Goal: Task Accomplishment & Management: Use online tool/utility

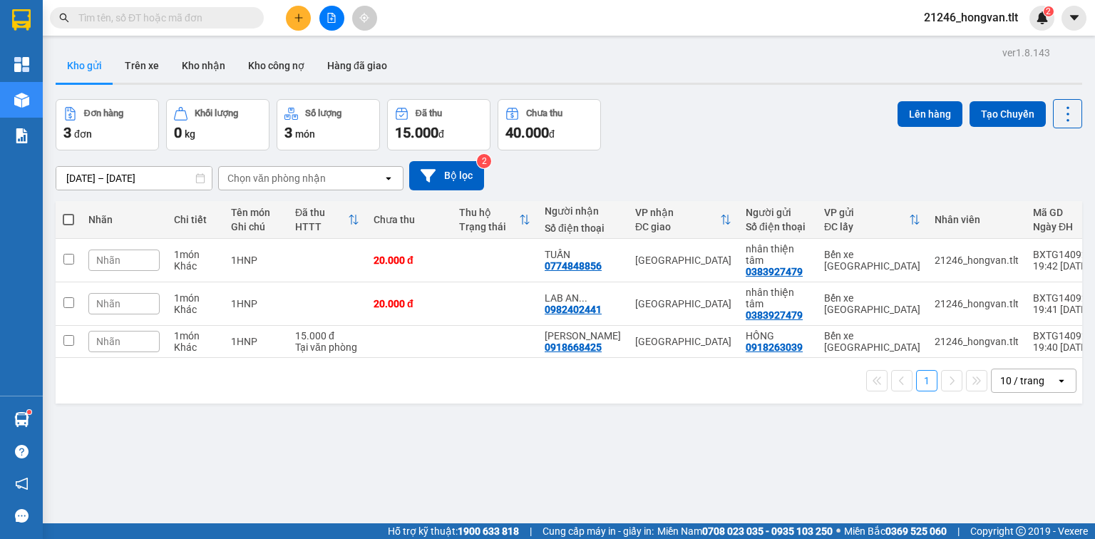
click at [297, 21] on icon "plus" at bounding box center [299, 18] width 10 height 10
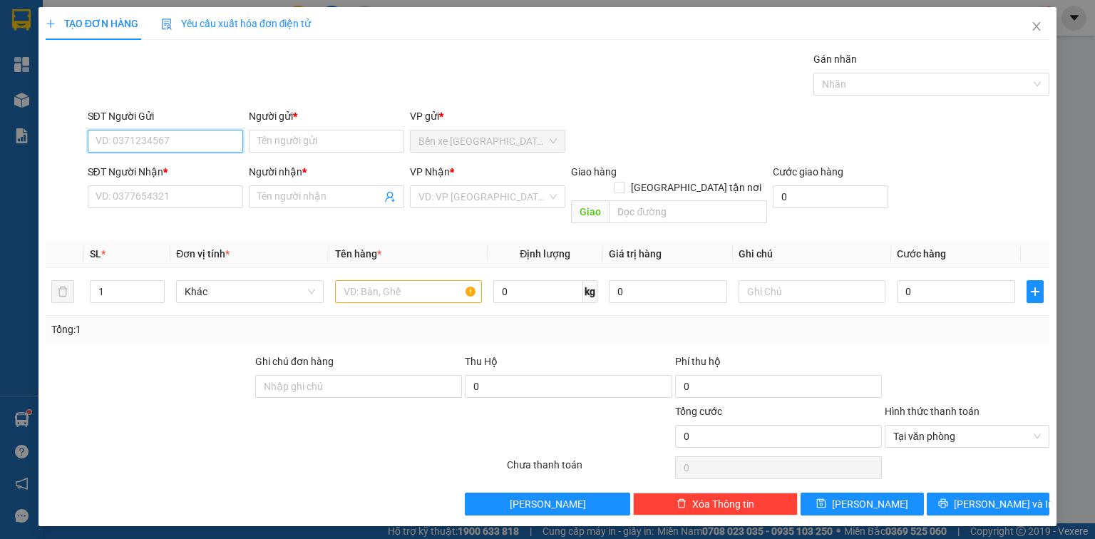
click at [203, 145] on input "SĐT Người Gửi" at bounding box center [165, 141] width 155 height 23
type input "0921100683"
click at [204, 168] on div "0921100683 - NỊ" at bounding box center [165, 169] width 138 height 16
type input "NỊ"
type input "0921100683"
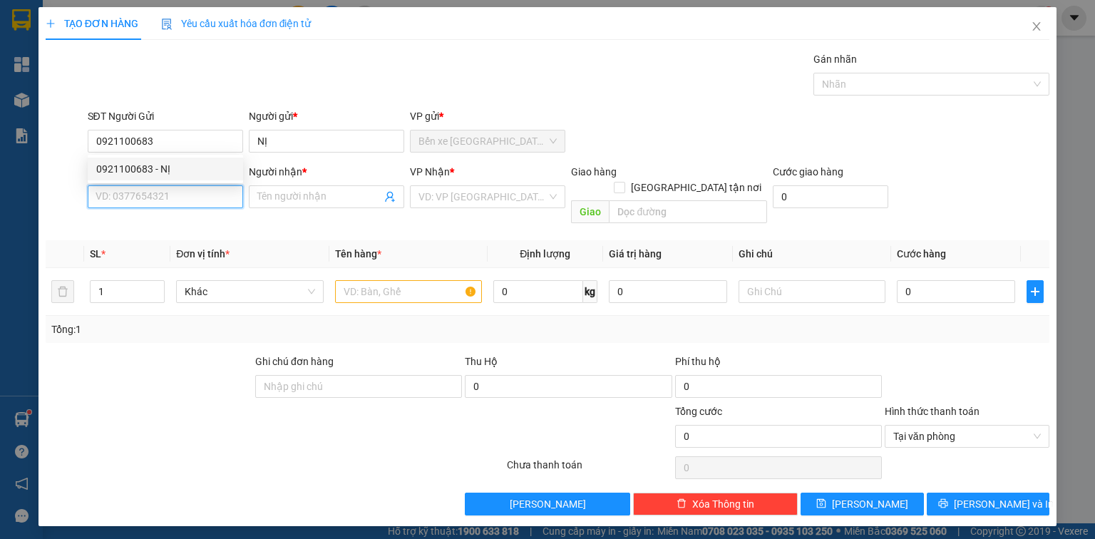
click at [205, 200] on input "SĐT Người Nhận *" at bounding box center [165, 196] width 155 height 23
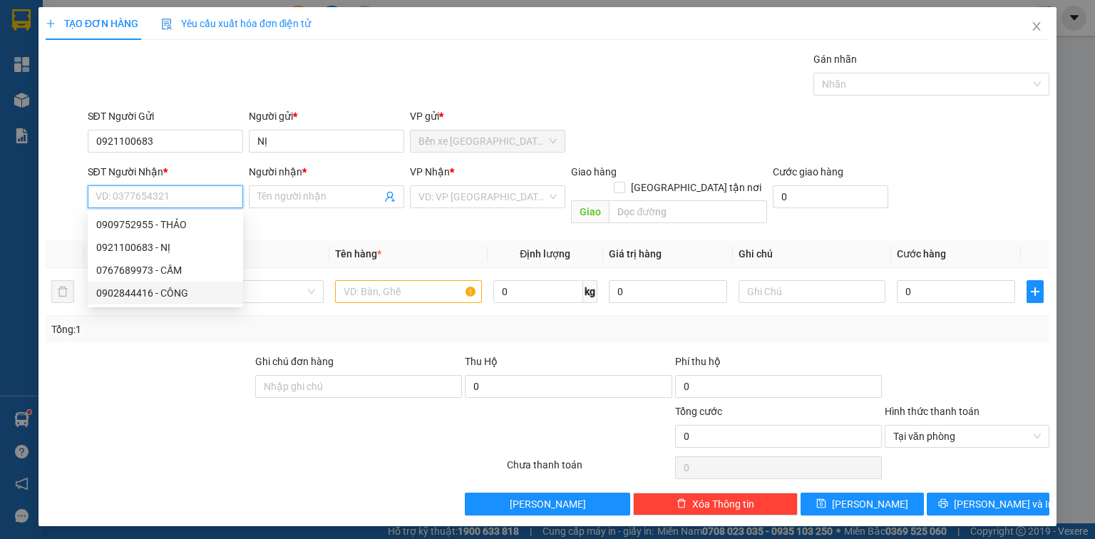
click at [182, 290] on div "0902844416 - CÔNG" at bounding box center [165, 293] width 138 height 16
type input "0902844416"
type input "CÔNG"
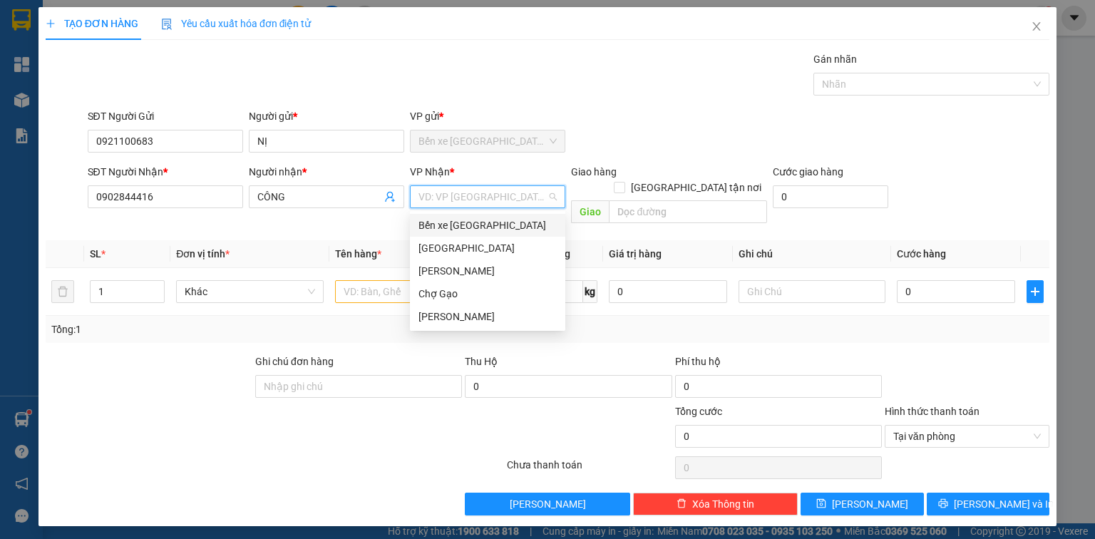
click at [458, 205] on input "search" at bounding box center [483, 196] width 128 height 21
drag, startPoint x: 461, startPoint y: 246, endPoint x: 372, endPoint y: 263, distance: 90.8
click at [460, 246] on div "[GEOGRAPHIC_DATA]" at bounding box center [488, 248] width 138 height 16
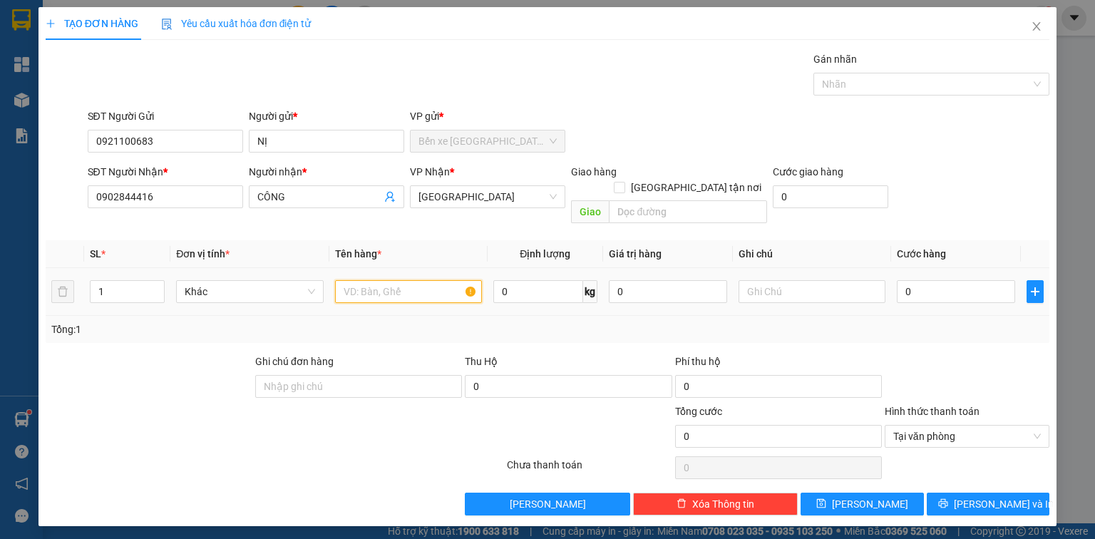
click at [377, 280] on input "text" at bounding box center [408, 291] width 147 height 23
type input "1X TRẮNG_ GẤP"
click at [936, 280] on input "0" at bounding box center [956, 291] width 118 height 23
type input "2"
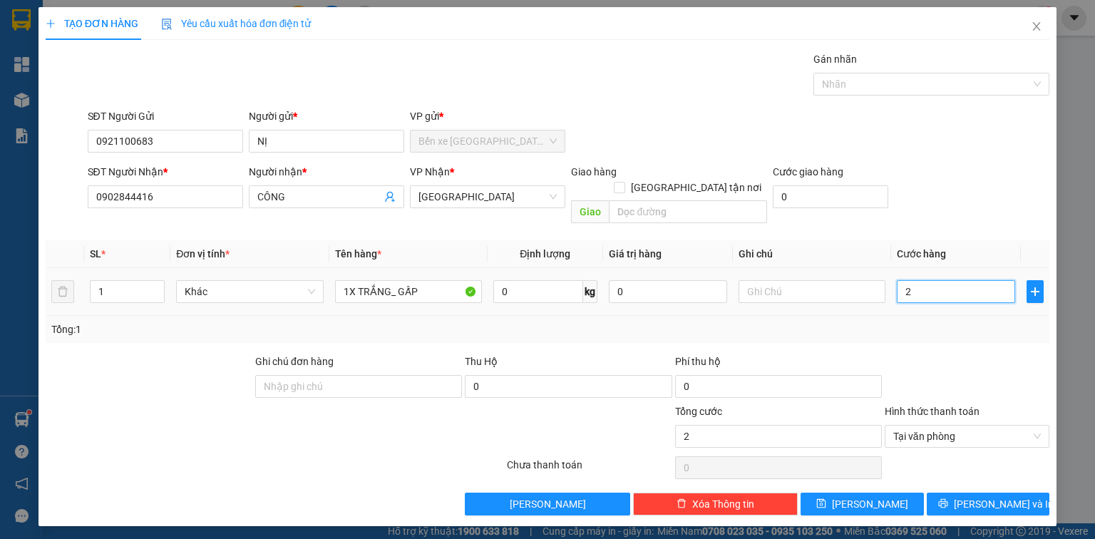
type input "20"
type input "20.000"
click at [940, 493] on button "[PERSON_NAME] và In" at bounding box center [988, 504] width 123 height 23
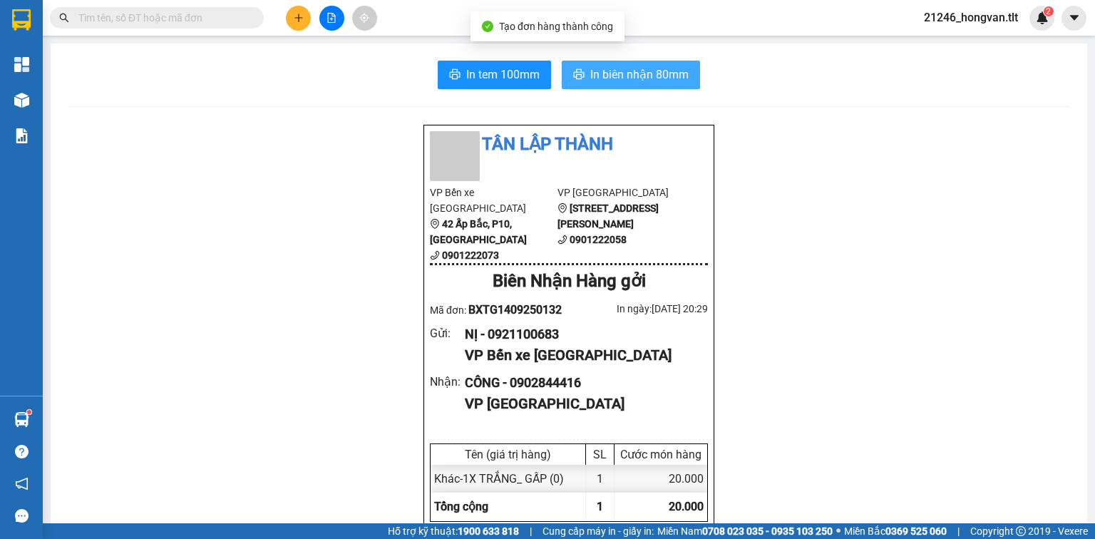
click at [640, 80] on span "In biên nhận 80mm" at bounding box center [639, 75] width 98 height 18
click at [511, 76] on span "In tem 100mm" at bounding box center [502, 75] width 73 height 18
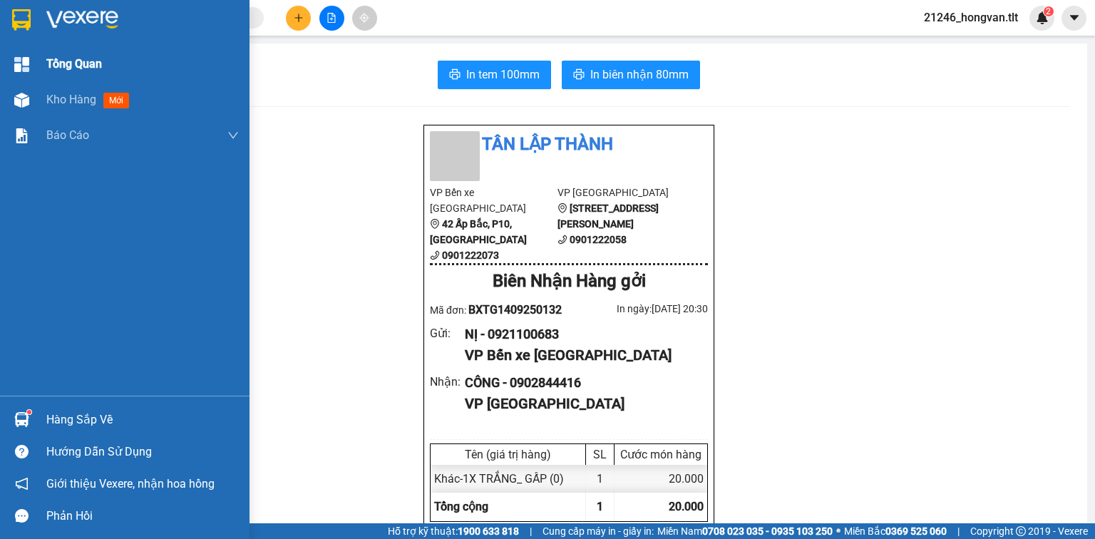
drag, startPoint x: 128, startPoint y: 103, endPoint x: 240, endPoint y: 78, distance: 114.7
click at [128, 104] on span "mới" at bounding box center [116, 101] width 26 height 16
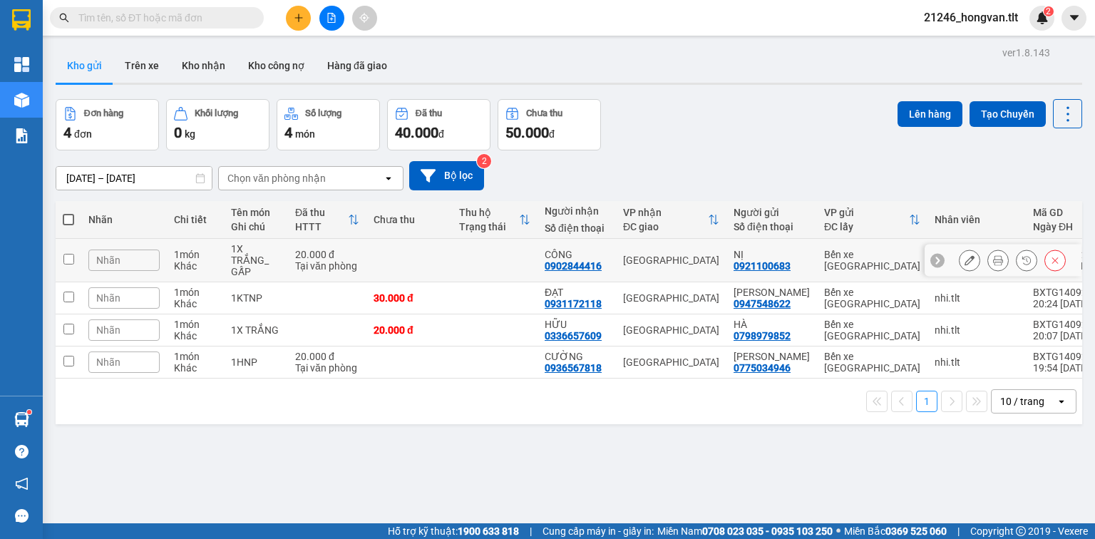
click at [965, 256] on icon at bounding box center [970, 260] width 10 height 10
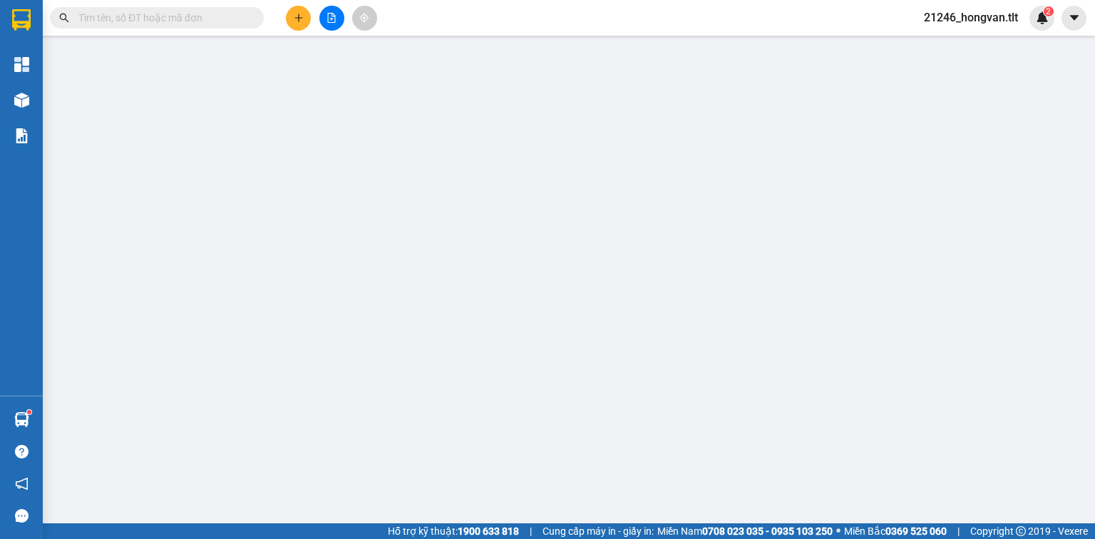
type input "0921100683"
type input "NỊ"
type input "0902844416"
type input "CÔNG"
type input "20.000"
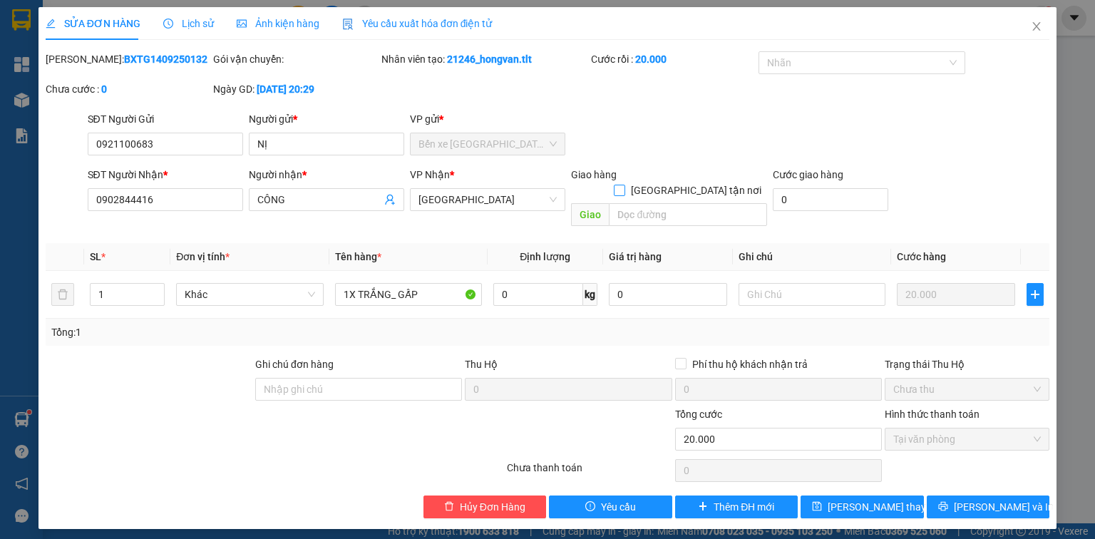
click at [624, 185] on input "[GEOGRAPHIC_DATA] tận nơi" at bounding box center [619, 190] width 10 height 10
checkbox input "true"
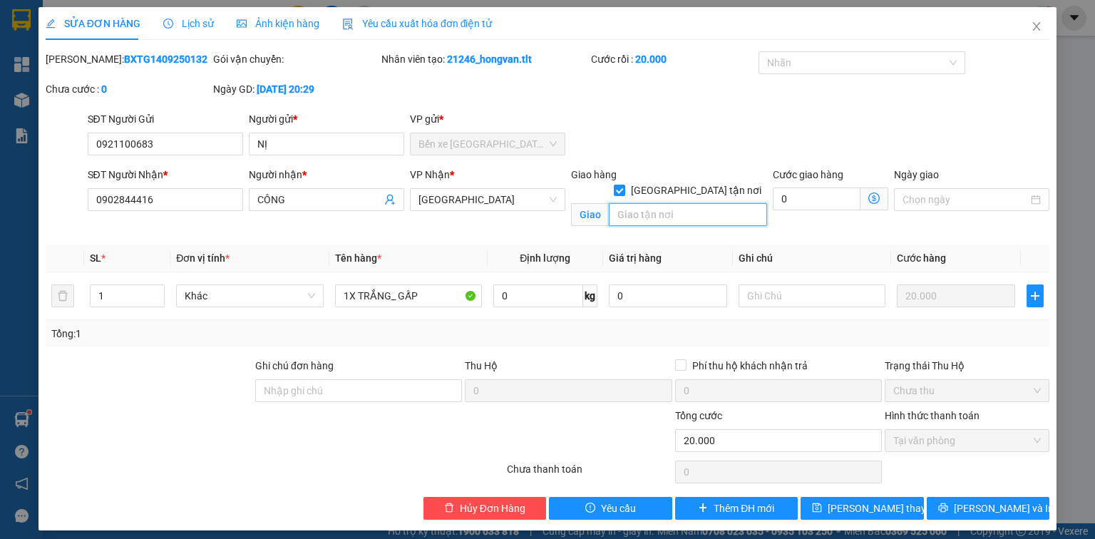
click at [657, 206] on input "text" at bounding box center [688, 214] width 158 height 23
type input "TX GIAO"
drag, startPoint x: 890, startPoint y: 508, endPoint x: 873, endPoint y: 506, distance: 17.2
click at [890, 508] on span "[PERSON_NAME] thay đổi" at bounding box center [885, 509] width 114 height 16
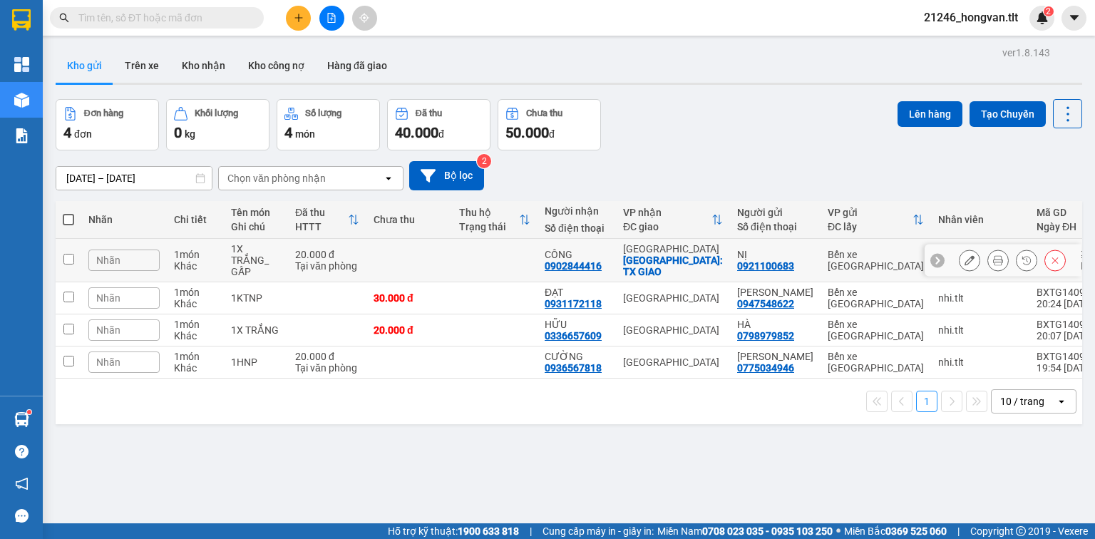
click at [240, 258] on div "1X TRẮNG_ GẤP" at bounding box center [256, 260] width 50 height 34
checkbox input "true"
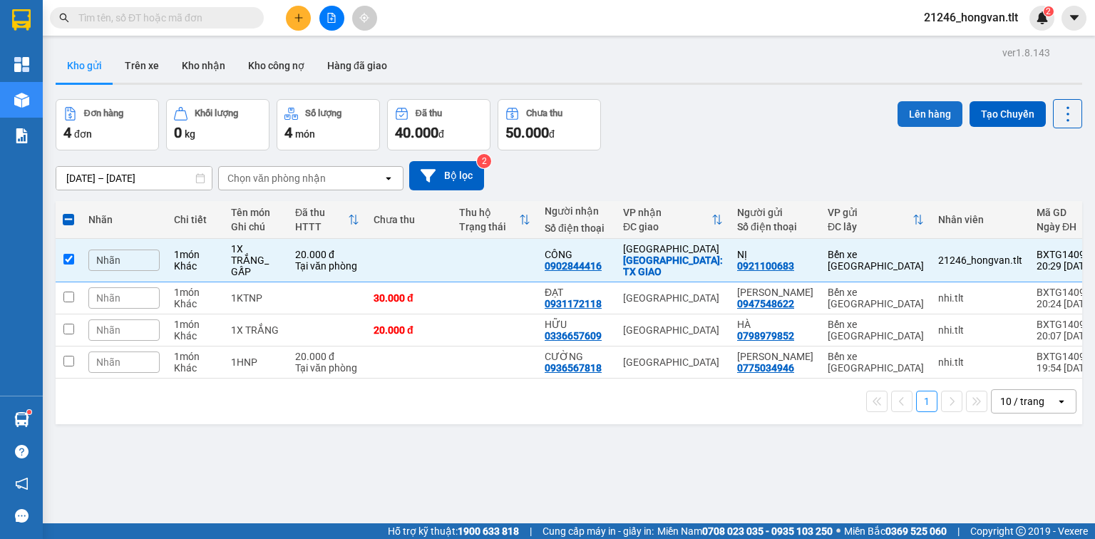
click at [917, 112] on button "Lên hàng" at bounding box center [930, 114] width 65 height 26
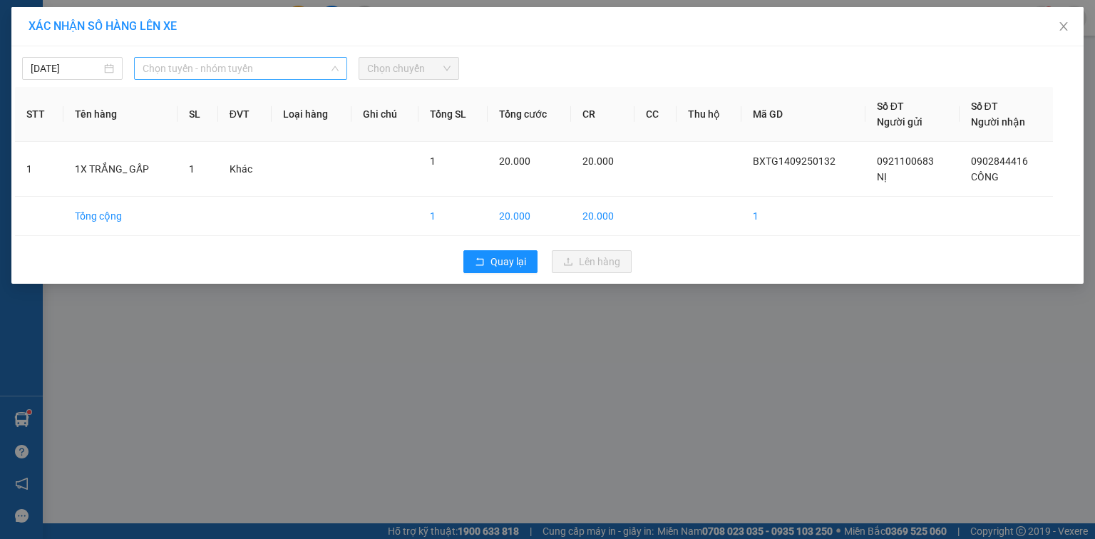
click at [182, 74] on span "Chọn tuyến - nhóm tuyến" at bounding box center [241, 68] width 196 height 21
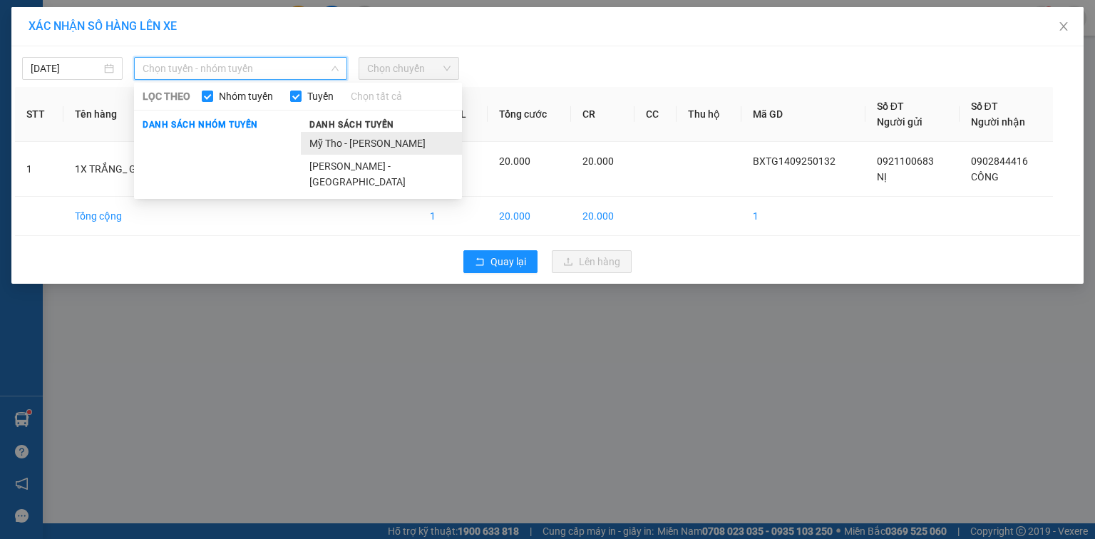
click at [344, 140] on li "Mỹ Tho - [PERSON_NAME]" at bounding box center [381, 143] width 161 height 23
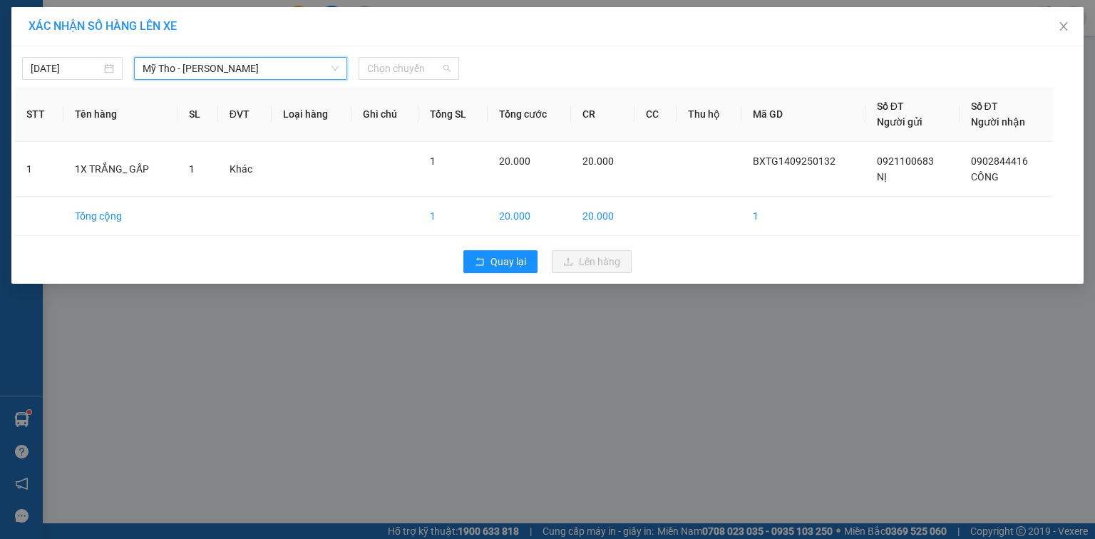
drag, startPoint x: 424, startPoint y: 61, endPoint x: 429, endPoint y: 86, distance: 25.5
click at [424, 62] on span "Chọn chuyến" at bounding box center [408, 68] width 83 height 21
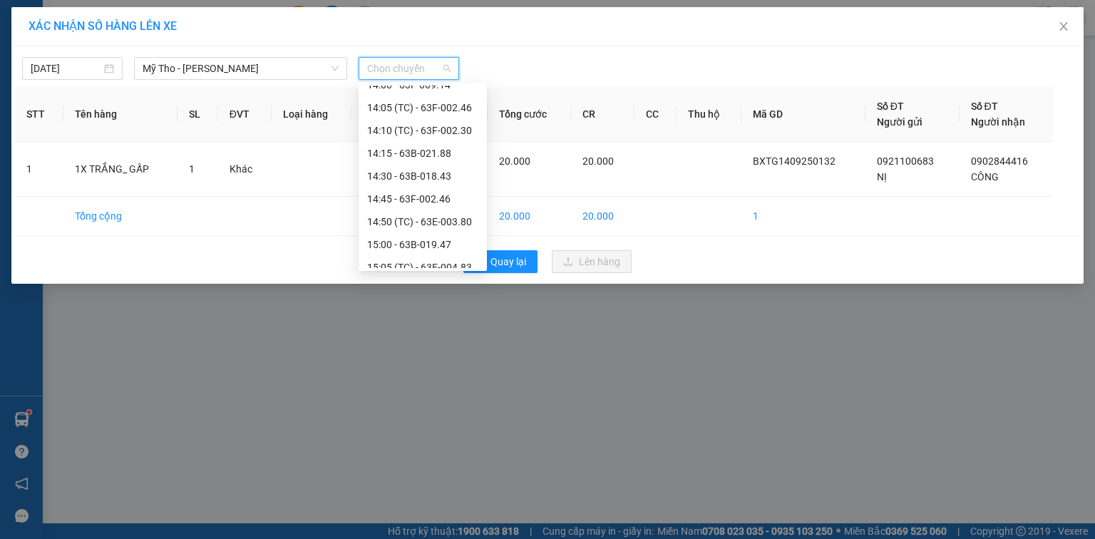
scroll to position [2122, 0]
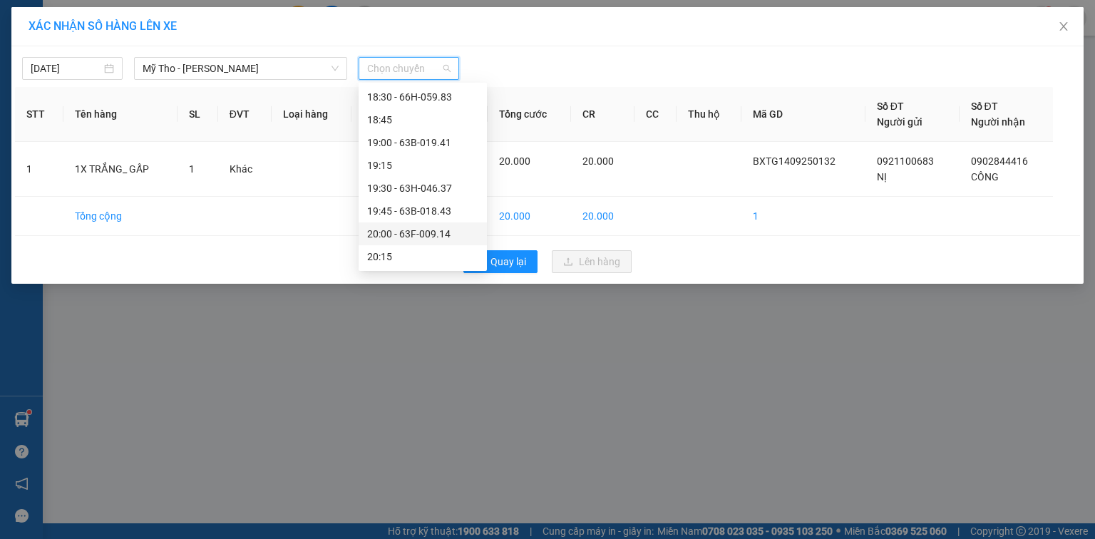
click at [444, 227] on div "20:00 - 63F-009.14" at bounding box center [422, 234] width 111 height 16
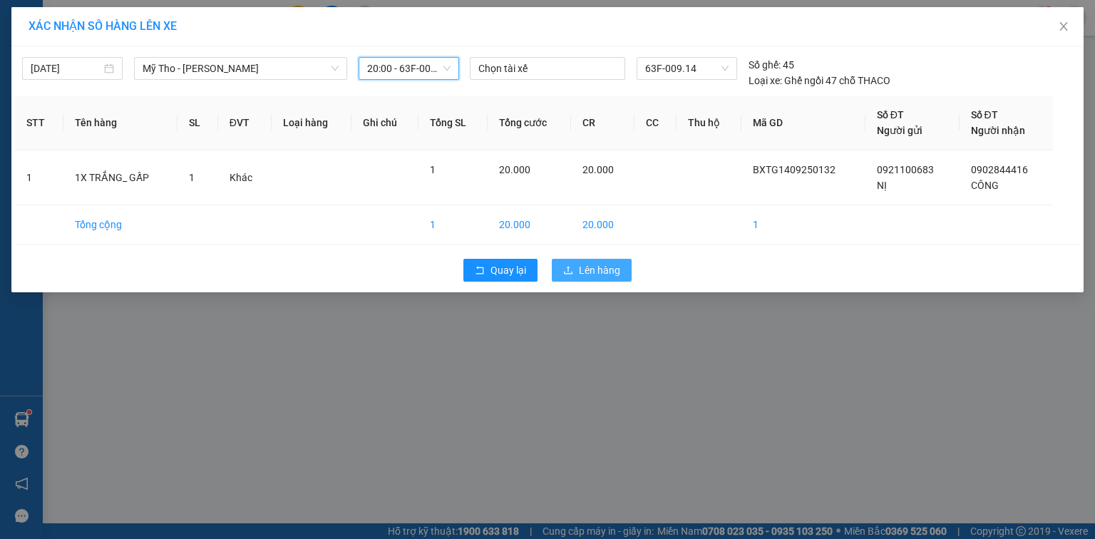
click at [587, 262] on span "Lên hàng" at bounding box center [599, 270] width 41 height 16
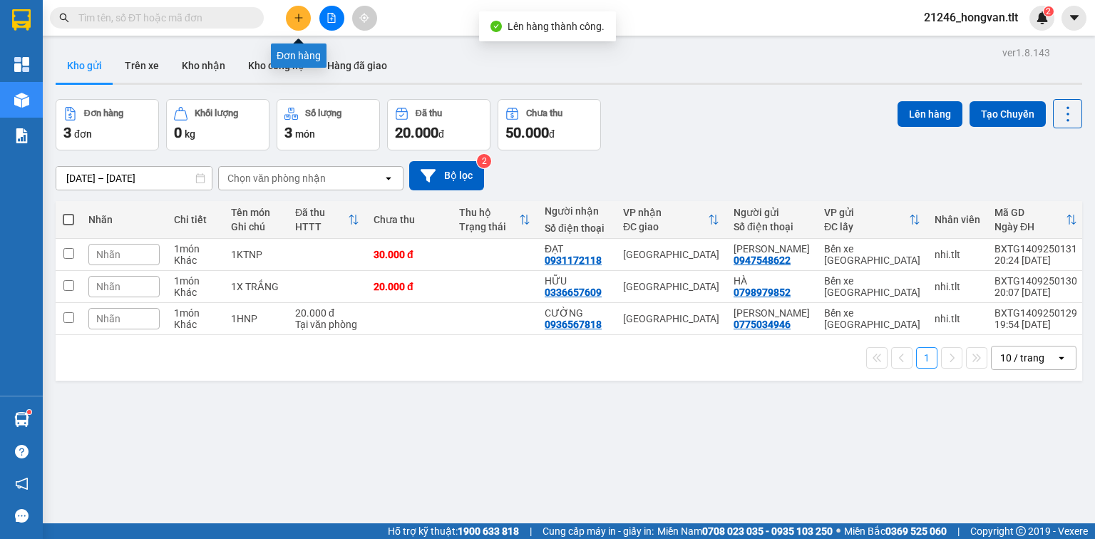
click at [332, 9] on button at bounding box center [331, 18] width 25 height 25
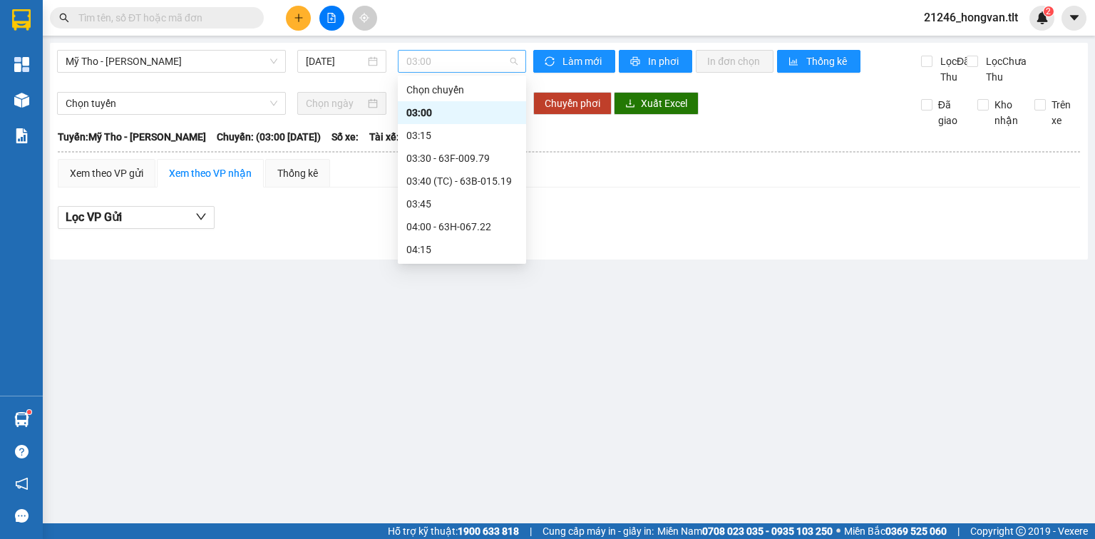
click at [456, 63] on span "03:00" at bounding box center [462, 61] width 112 height 21
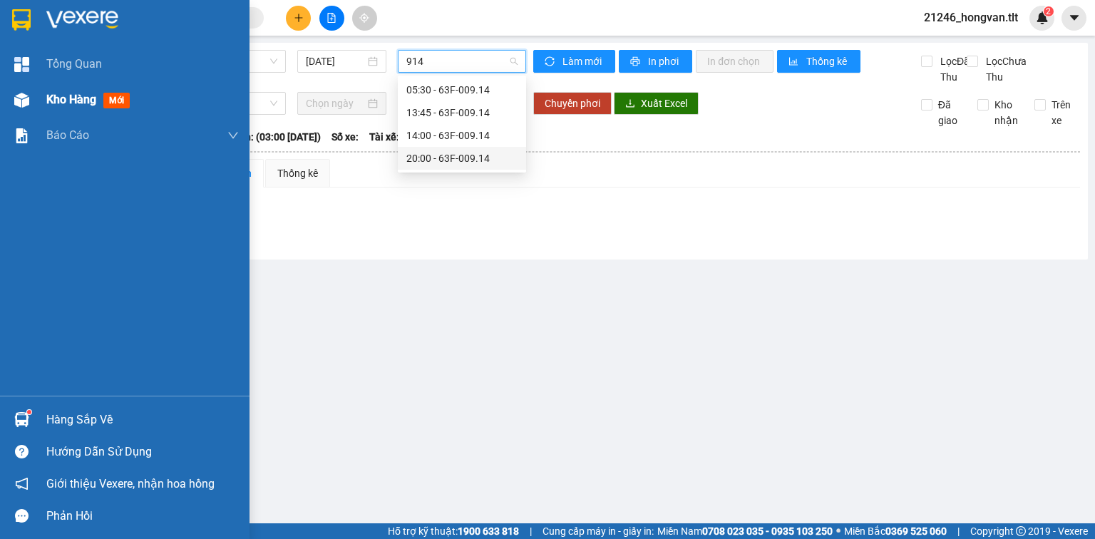
type input "914"
click at [80, 106] on span "Kho hàng" at bounding box center [71, 100] width 50 height 14
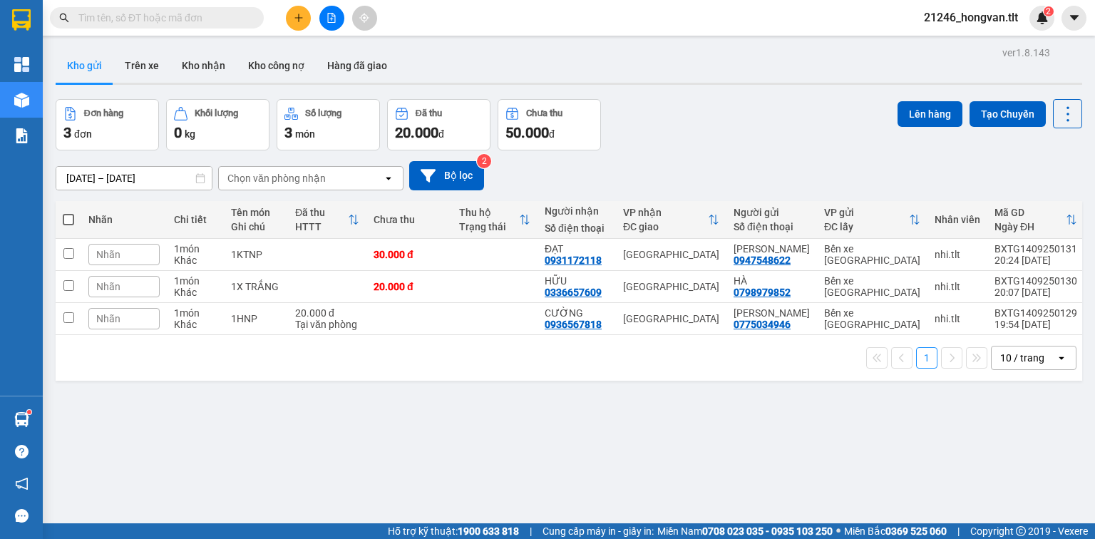
click at [319, 26] on div at bounding box center [331, 18] width 107 height 25
click at [327, 15] on icon "file-add" at bounding box center [332, 18] width 10 height 10
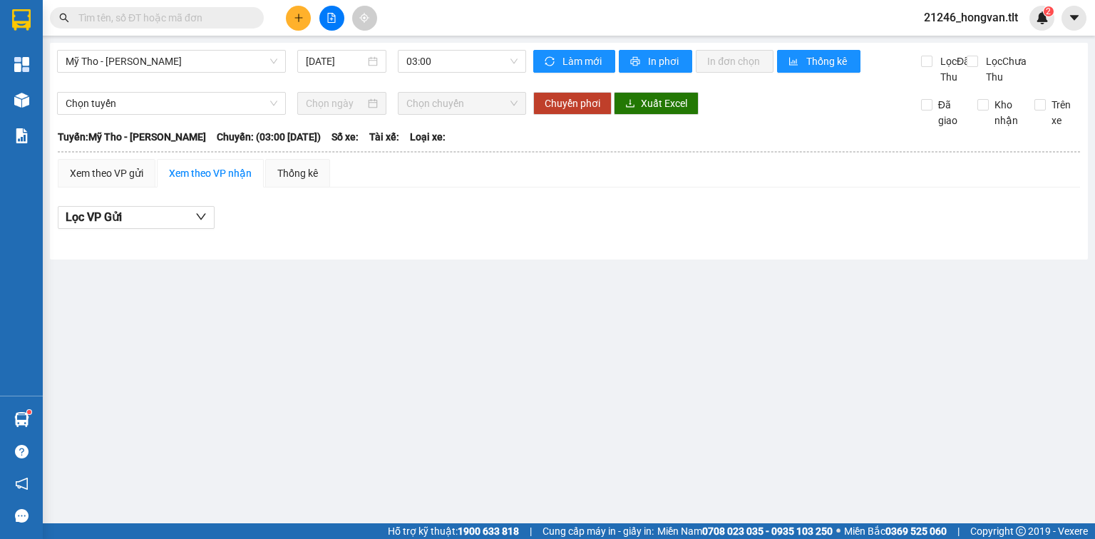
click at [490, 48] on div "Mỹ Tho - [GEOGRAPHIC_DATA] [DATE] 03:00 Làm mới In phơi In đơn chọn Thống kê Lọ…" at bounding box center [569, 151] width 1038 height 217
click at [488, 63] on span "03:00" at bounding box center [462, 61] width 112 height 21
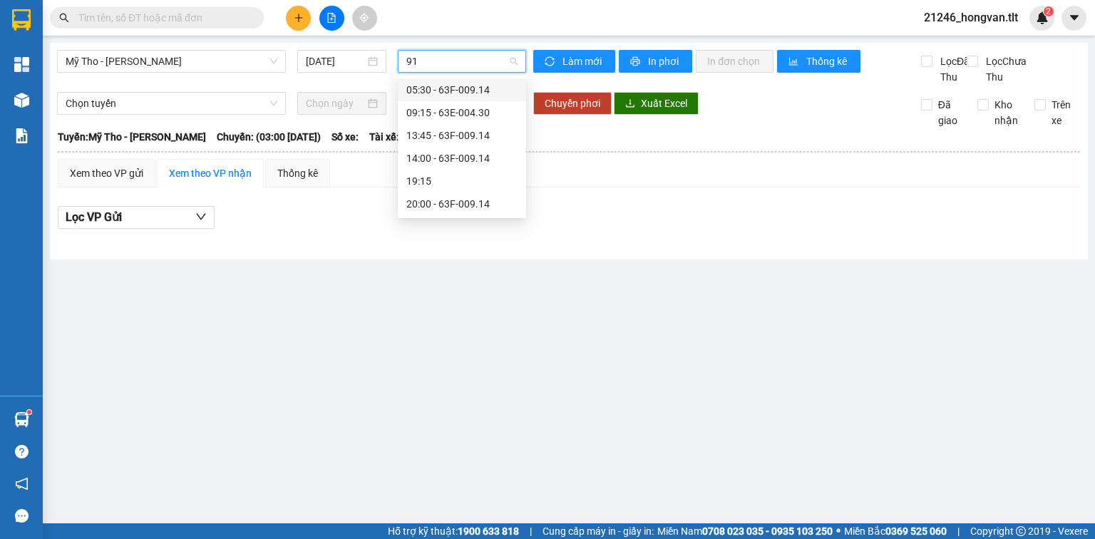
type input "914"
click at [479, 168] on div "20:00 - 63F-009.14" at bounding box center [462, 158] width 128 height 23
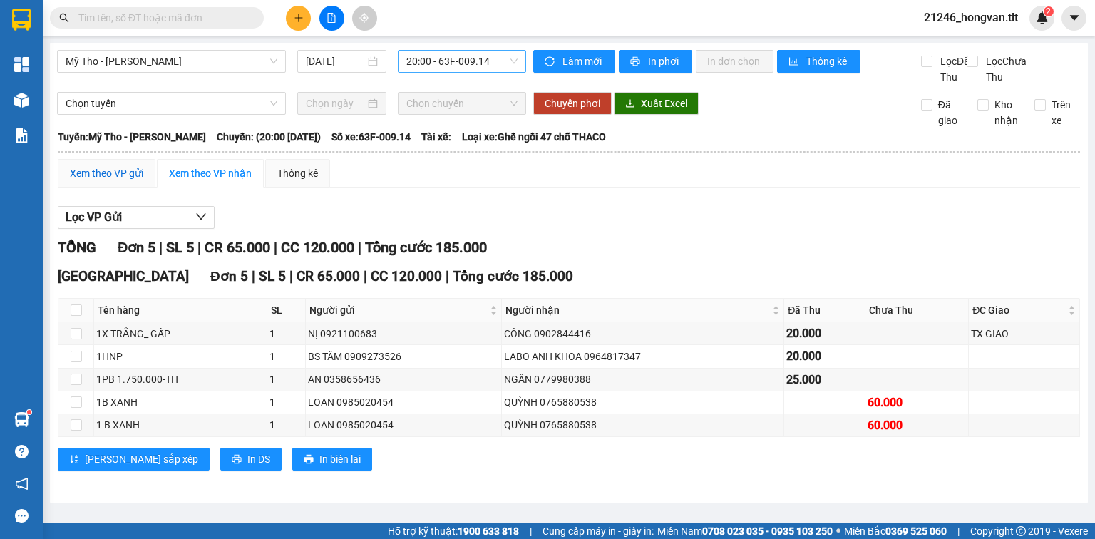
click at [120, 181] on div "Xem theo VP gửi" at bounding box center [106, 173] width 73 height 16
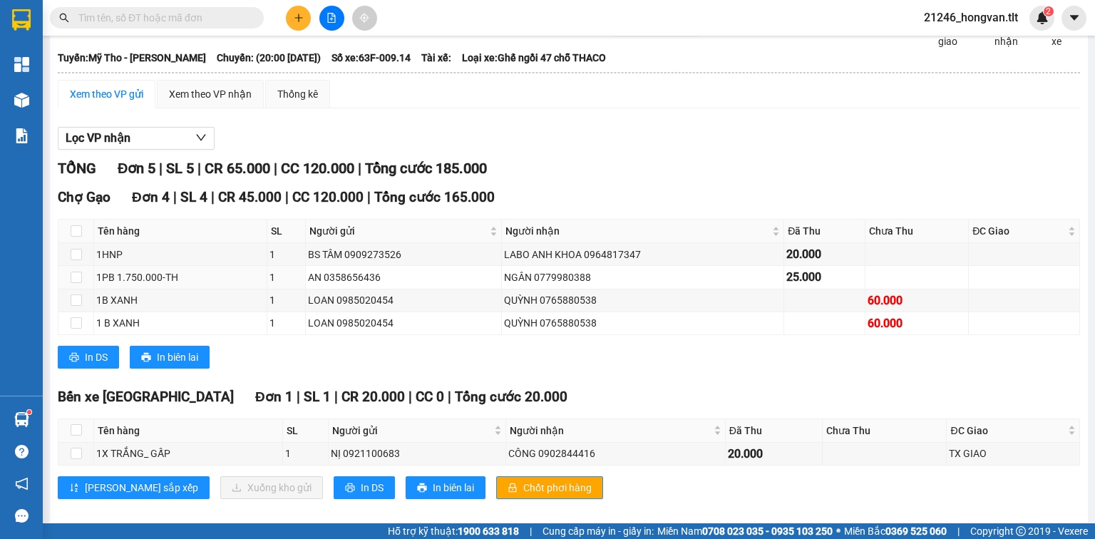
scroll to position [108, 0]
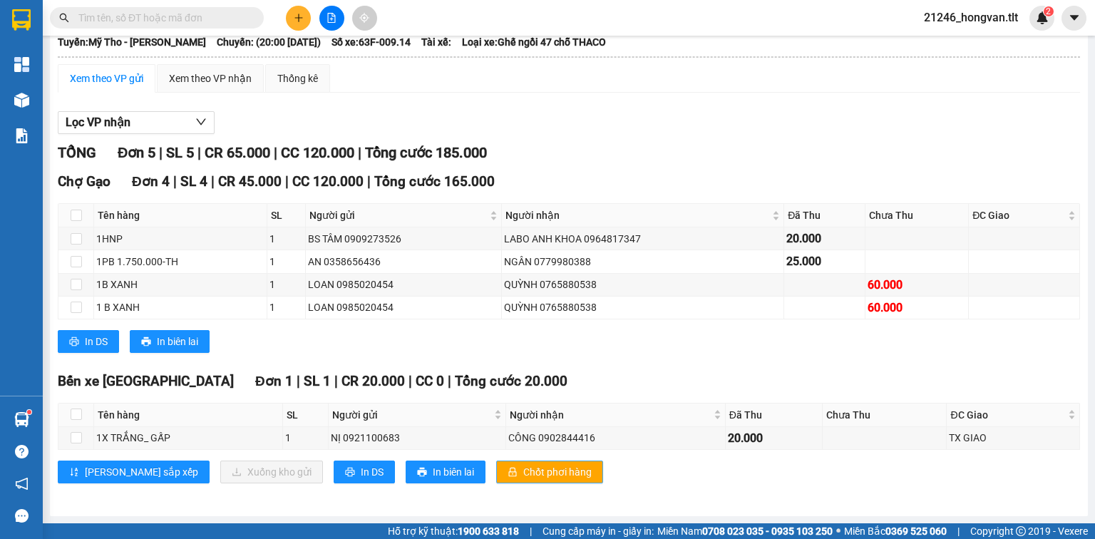
click at [523, 473] on span "Chốt phơi hàng" at bounding box center [557, 472] width 68 height 16
click at [361, 477] on span "In DS" at bounding box center [372, 472] width 23 height 16
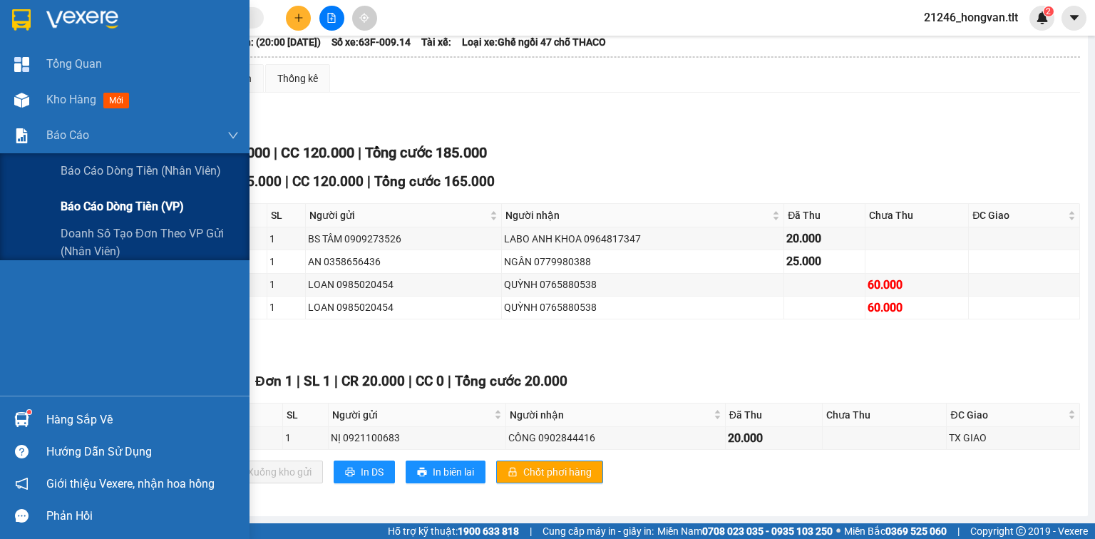
click at [66, 203] on span "Báo cáo dòng tiền (VP)" at bounding box center [122, 207] width 123 height 18
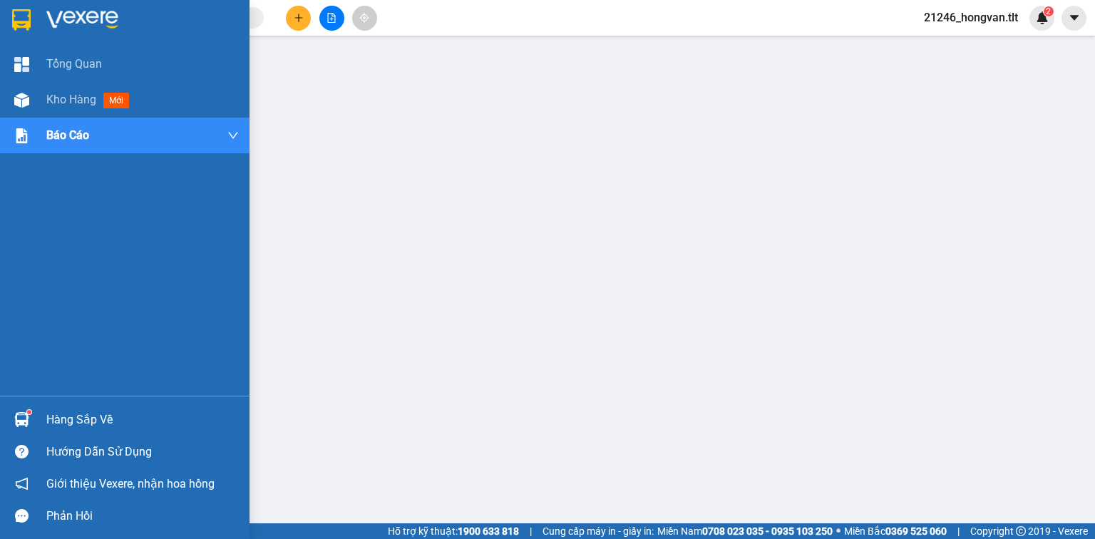
click at [11, 449] on div at bounding box center [21, 451] width 25 height 25
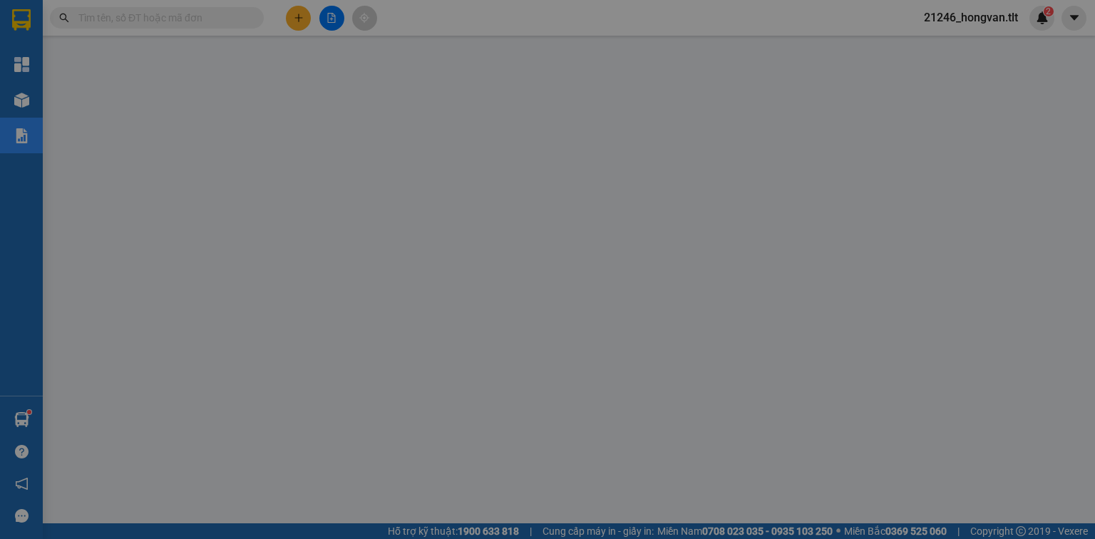
click at [22, 425] on div "Hướng dẫn sử dụng Giới thiệu phần mềm Tạo đơn Tìm kiếm đơn hàng Xem kho hàng Lê…" at bounding box center [547, 269] width 1095 height 539
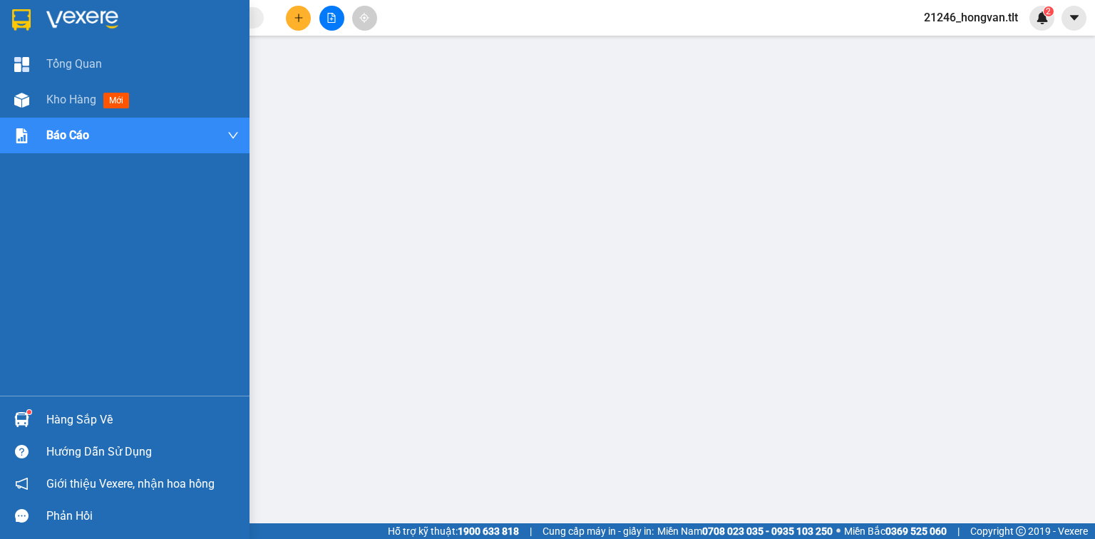
click at [22, 425] on img at bounding box center [21, 419] width 15 height 15
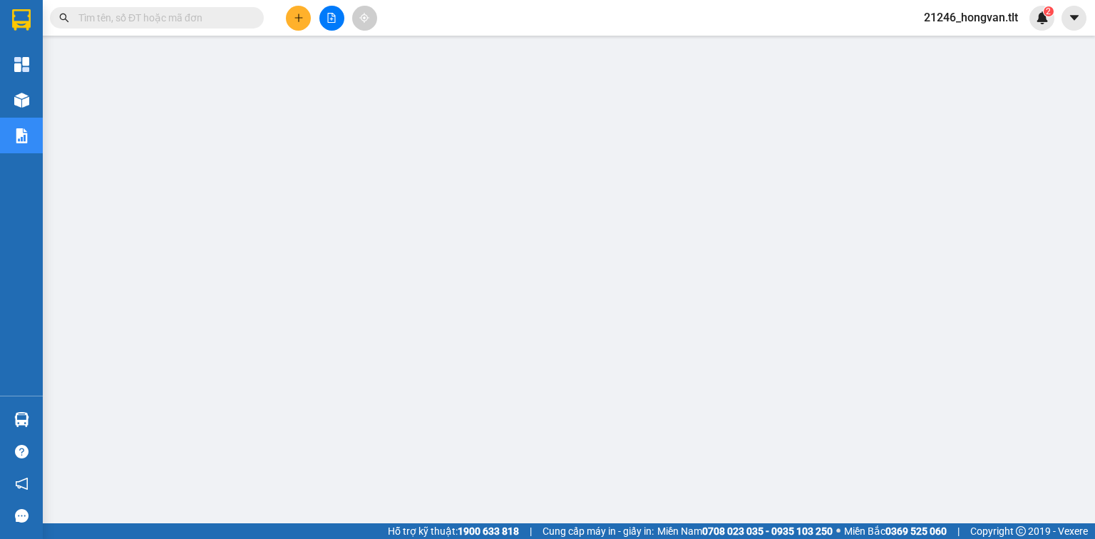
click at [138, 20] on input "text" at bounding box center [162, 18] width 168 height 16
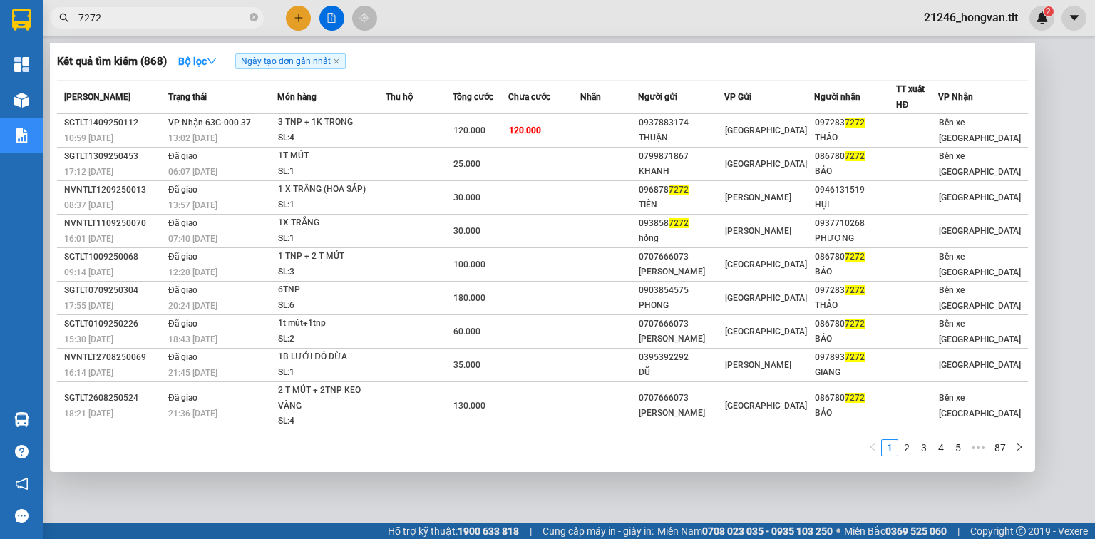
type input "7272"
click at [20, 414] on img at bounding box center [21, 419] width 15 height 15
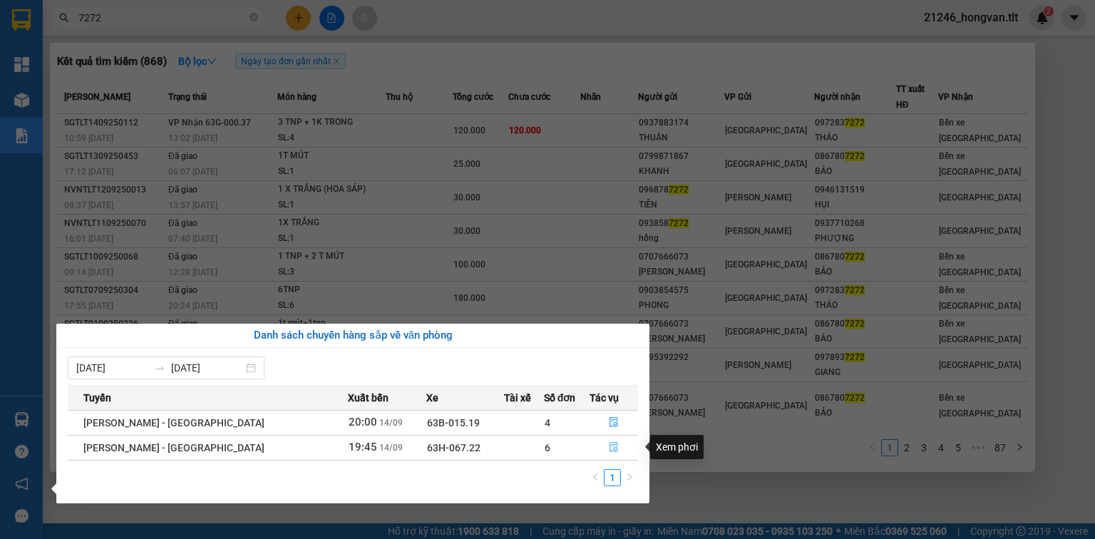
click at [609, 450] on icon "file-done" at bounding box center [614, 447] width 10 height 10
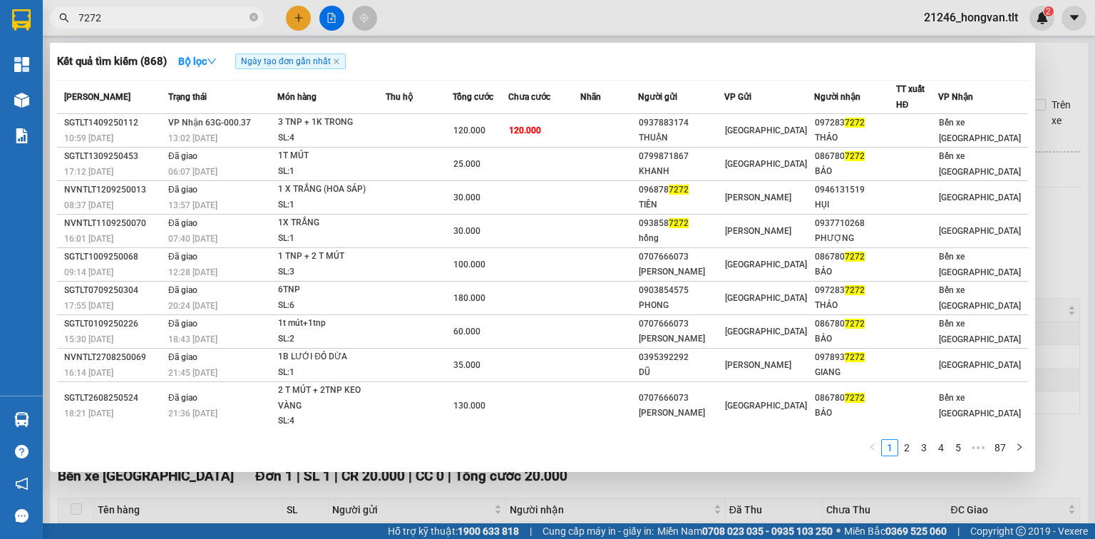
click at [569, 496] on div at bounding box center [547, 269] width 1095 height 539
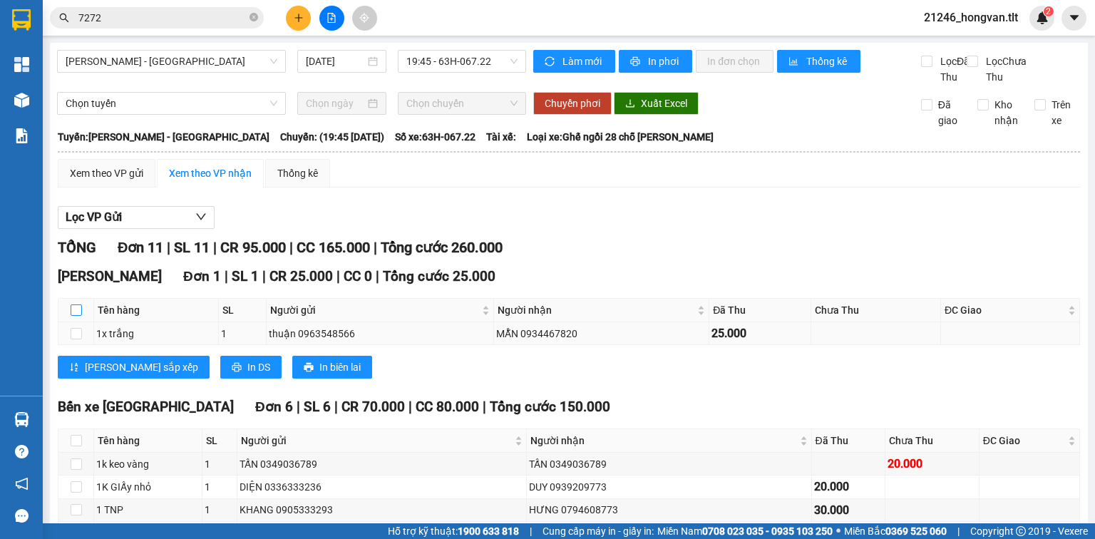
drag, startPoint x: 78, startPoint y: 327, endPoint x: 83, endPoint y: 339, distance: 12.9
click at [78, 316] on input "checkbox" at bounding box center [76, 310] width 11 height 11
checkbox input "true"
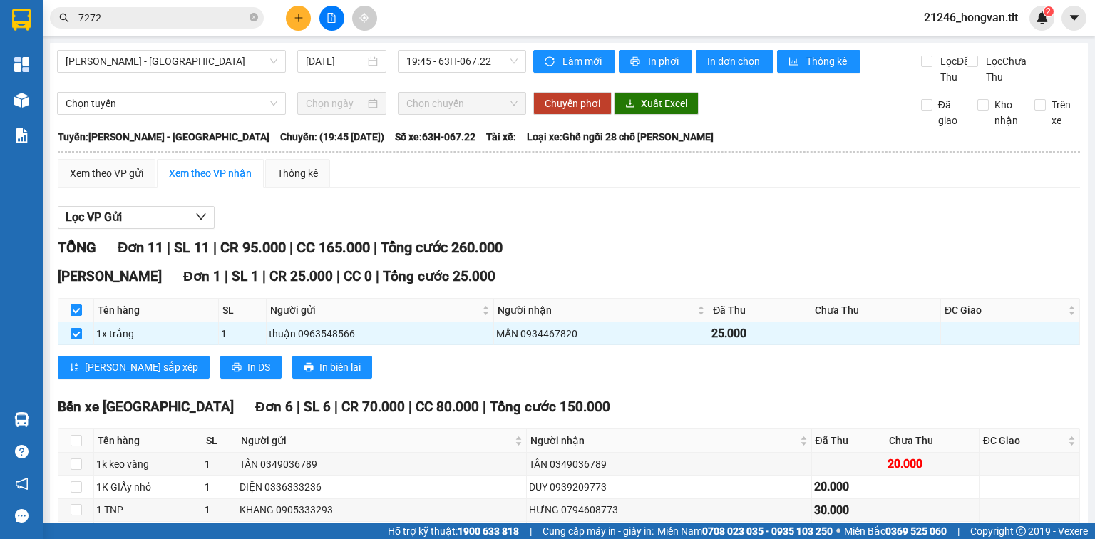
click at [71, 316] on input "checkbox" at bounding box center [76, 310] width 11 height 11
checkbox input "false"
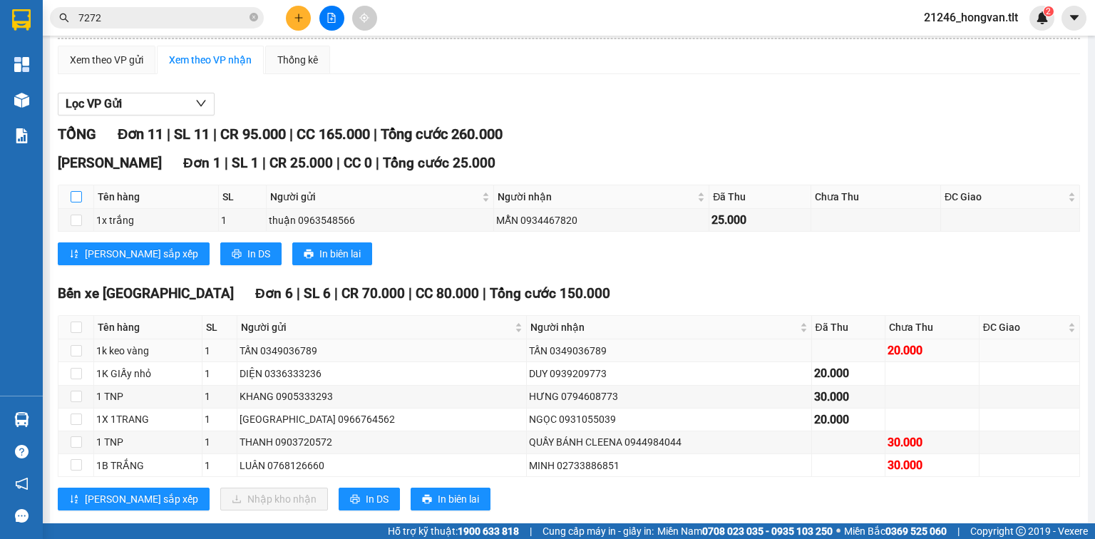
scroll to position [114, 0]
click at [77, 332] on input "checkbox" at bounding box center [76, 326] width 11 height 11
checkbox input "true"
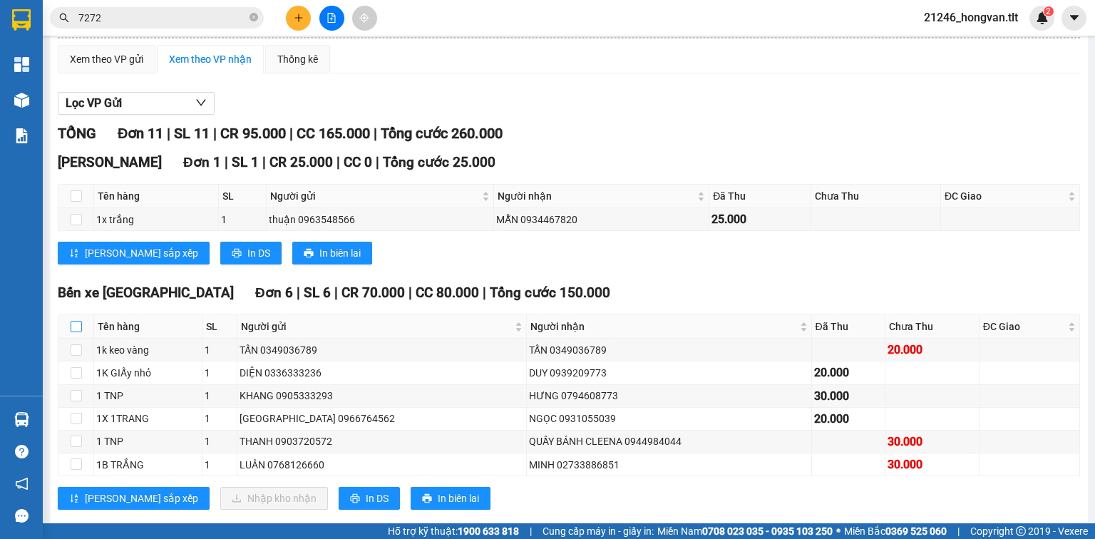
checkbox input "true"
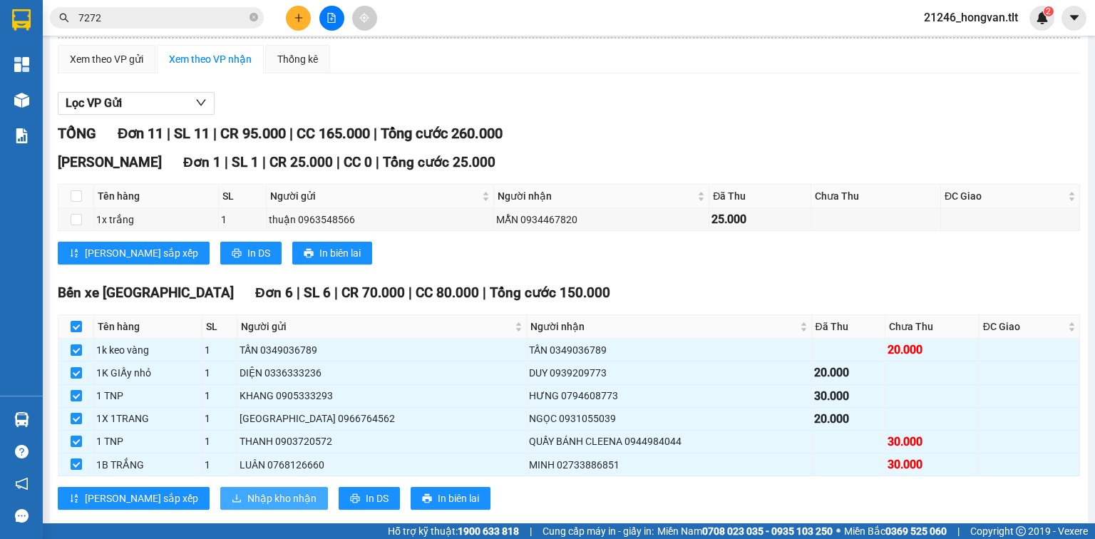
click at [247, 506] on span "Nhập kho nhận" at bounding box center [281, 499] width 69 height 16
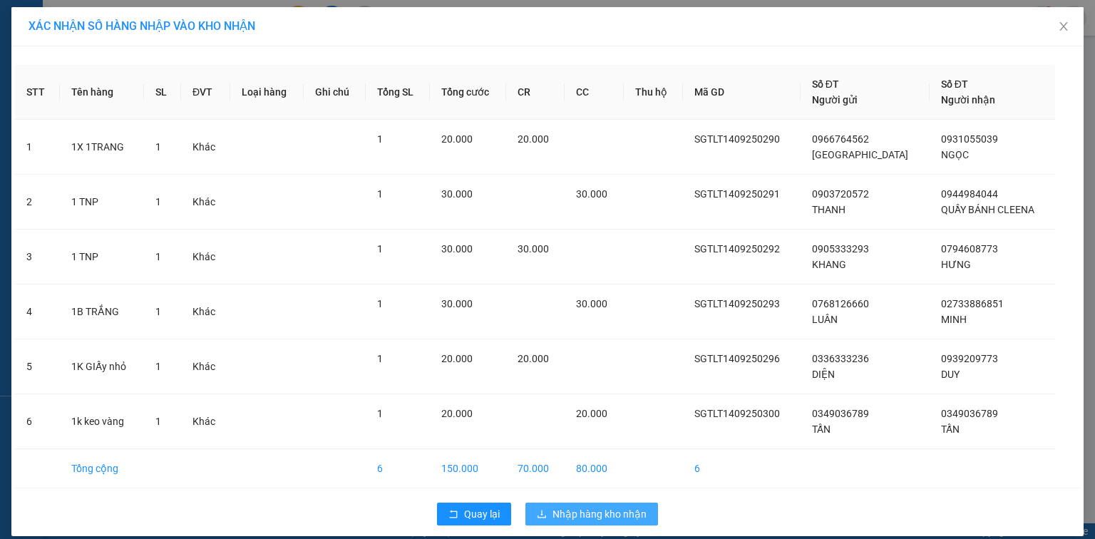
click at [583, 506] on span "Nhập hàng kho nhận" at bounding box center [600, 514] width 94 height 16
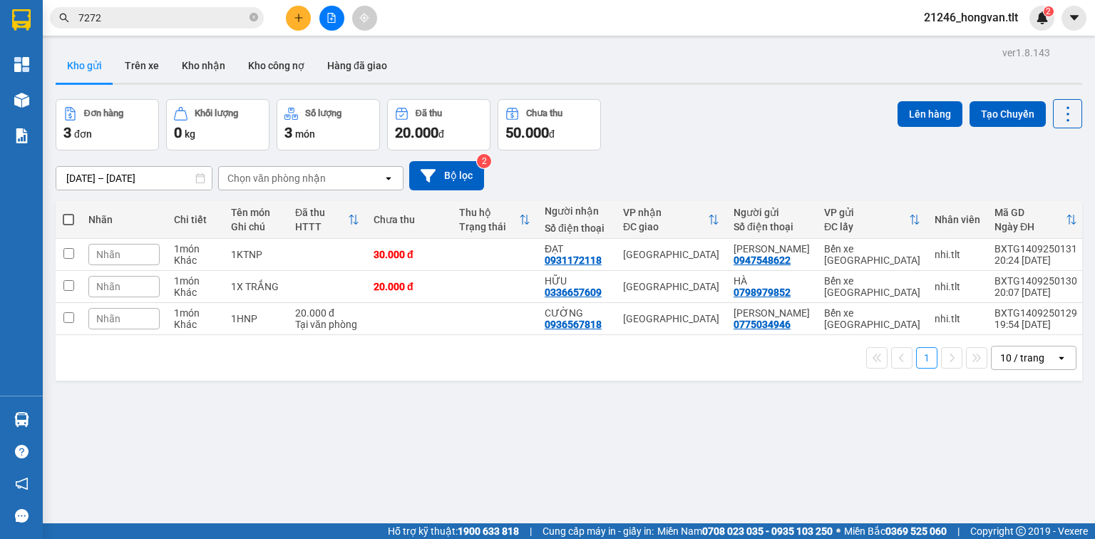
click at [240, 23] on input "7272" at bounding box center [162, 18] width 168 height 16
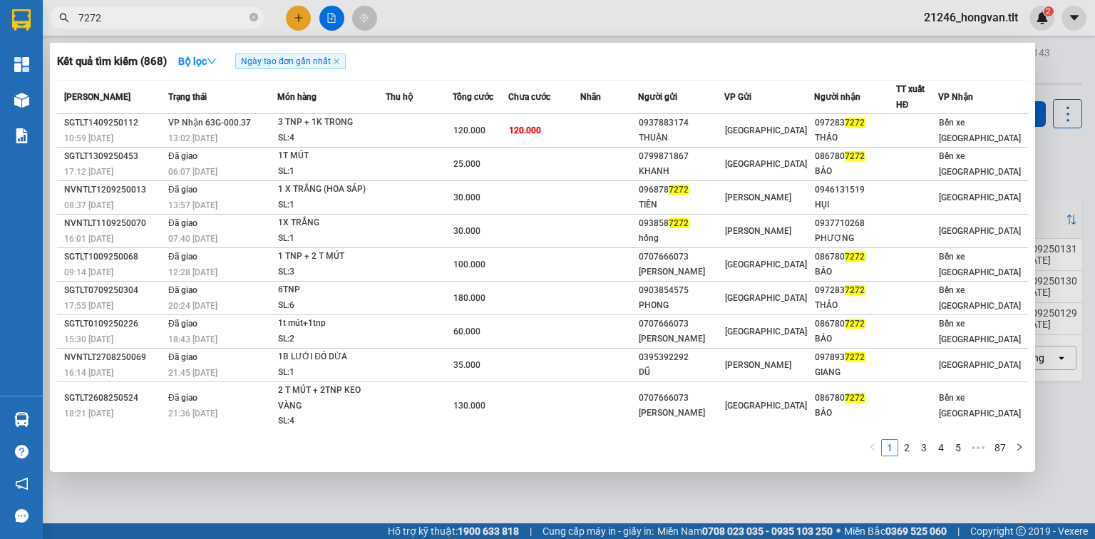
click at [248, 11] on span "7272" at bounding box center [157, 17] width 214 height 21
click at [254, 20] on icon "close-circle" at bounding box center [254, 17] width 9 height 9
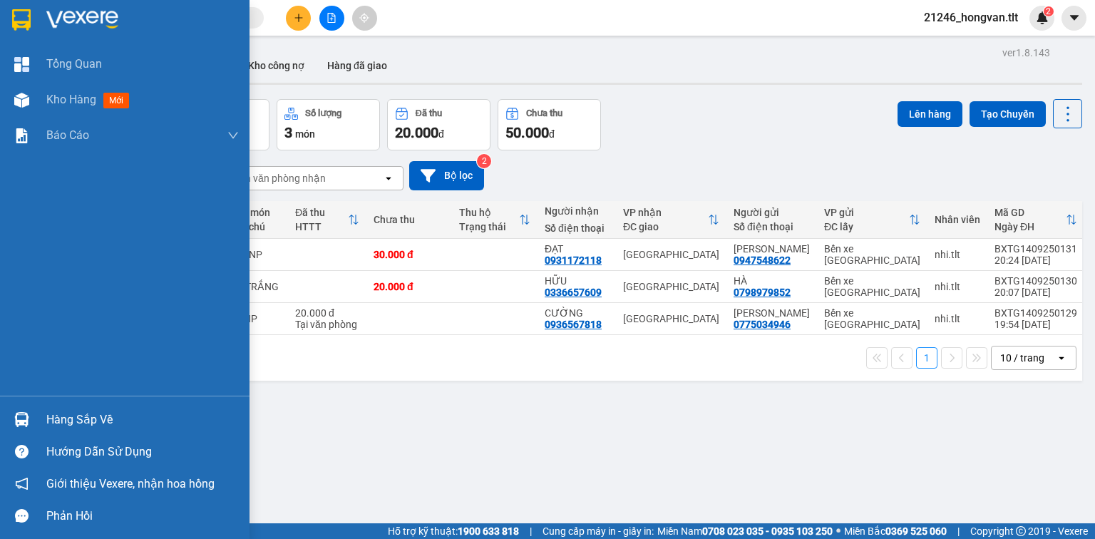
click at [46, 420] on div "Hàng sắp về" at bounding box center [142, 419] width 193 height 21
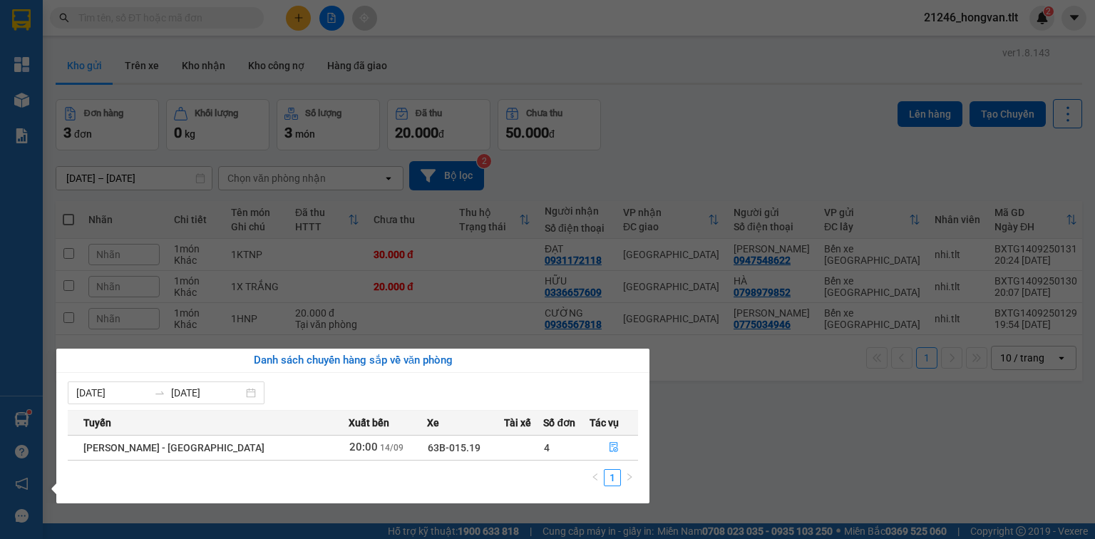
click at [566, 334] on section "Kết quả tìm kiếm ( 868 ) Bộ lọc Ngày tạo đơn gần nhất Mã ĐH Trạng thái Món hàng…" at bounding box center [547, 269] width 1095 height 539
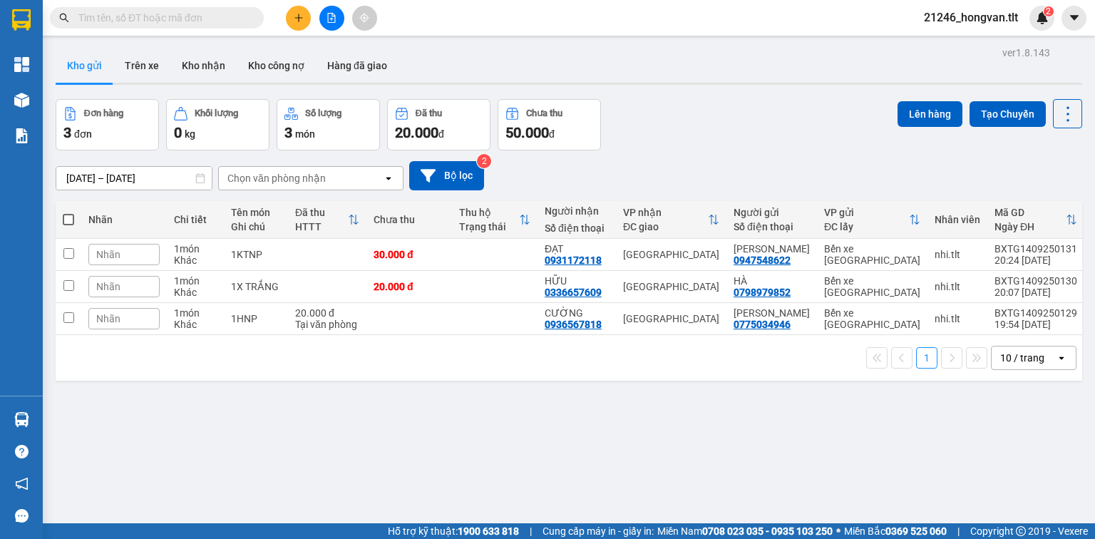
click at [186, 13] on input "text" at bounding box center [162, 18] width 168 height 16
type input "A"
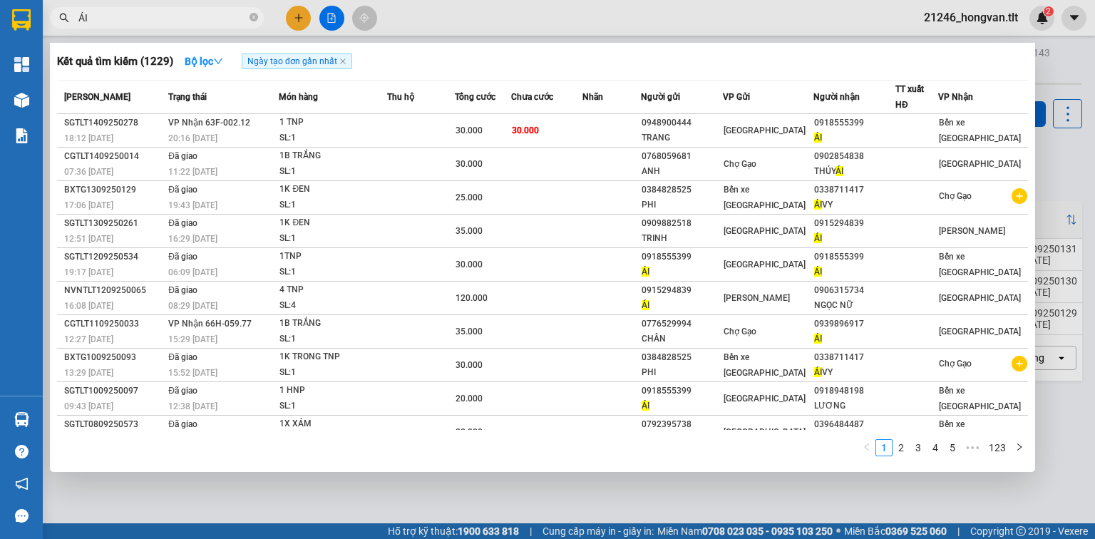
type input "ÁI"
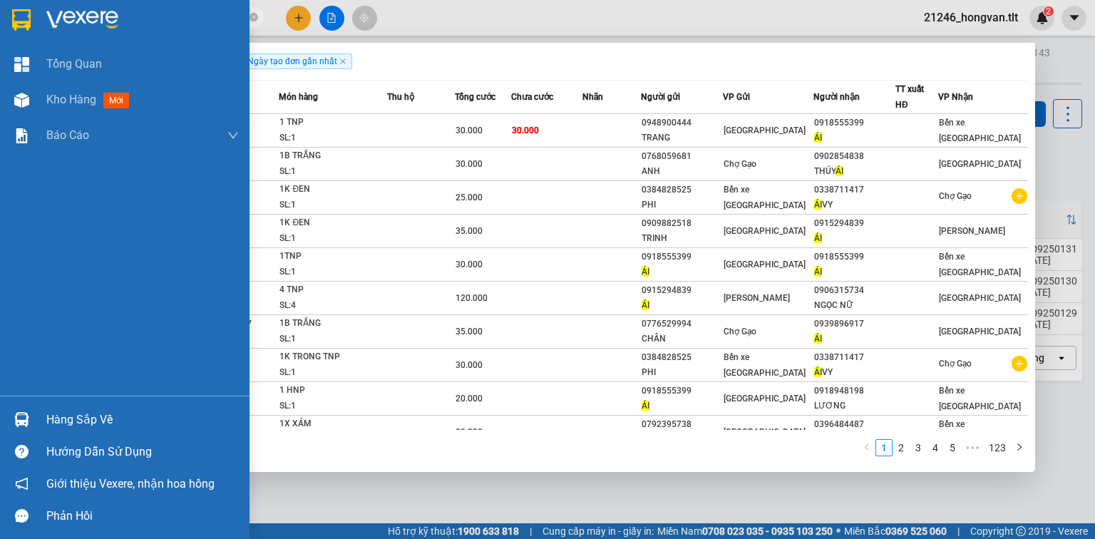
click at [30, 414] on div at bounding box center [21, 419] width 25 height 25
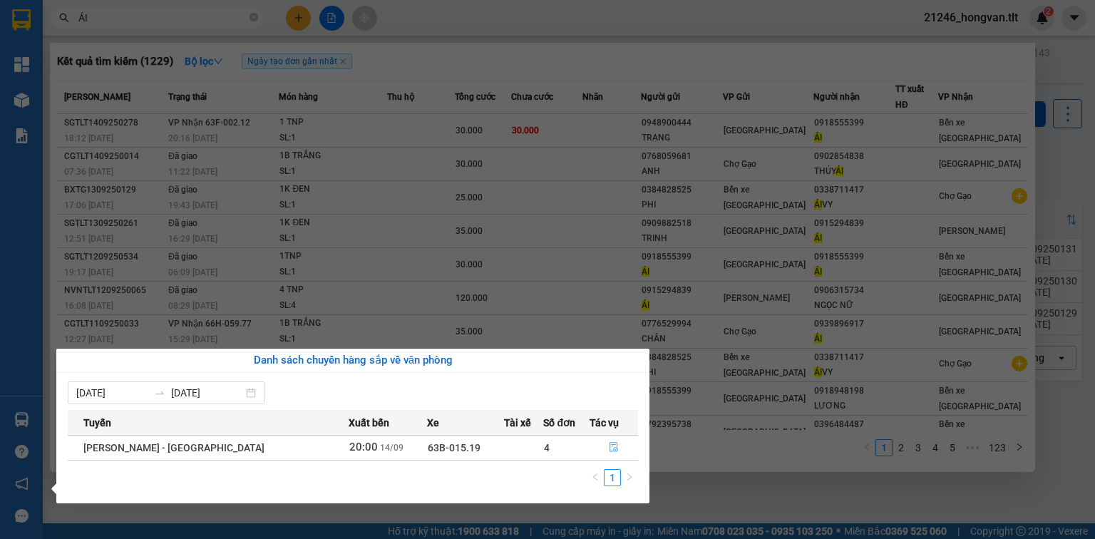
click at [610, 449] on icon "file-done" at bounding box center [614, 448] width 9 height 10
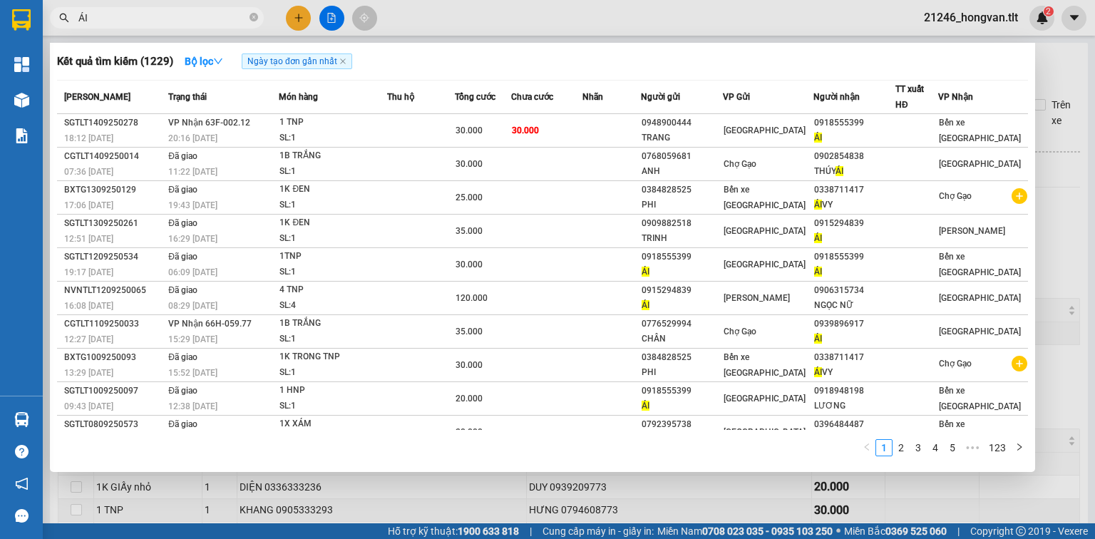
click at [583, 477] on div at bounding box center [547, 269] width 1095 height 539
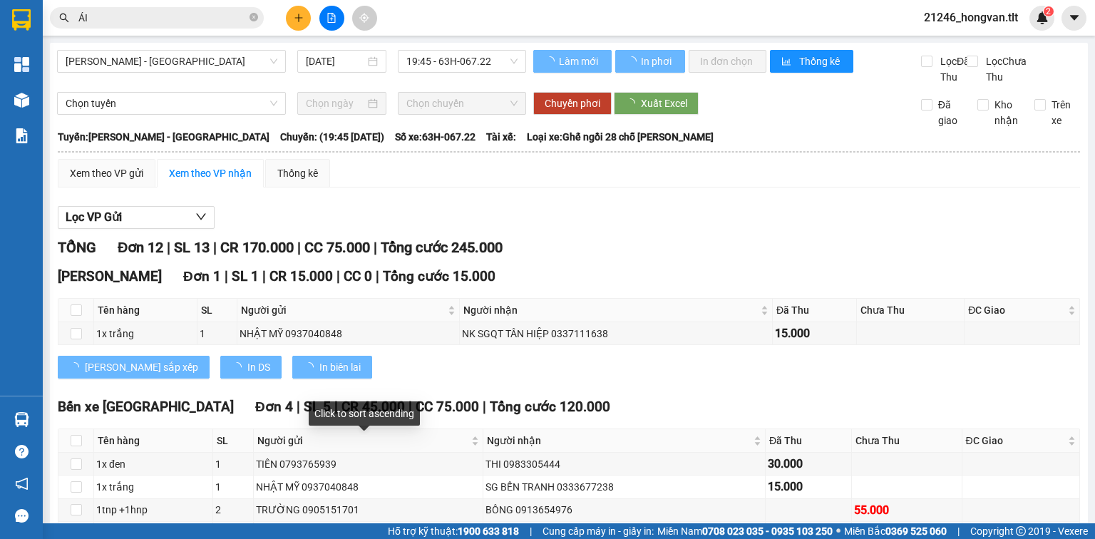
scroll to position [171, 0]
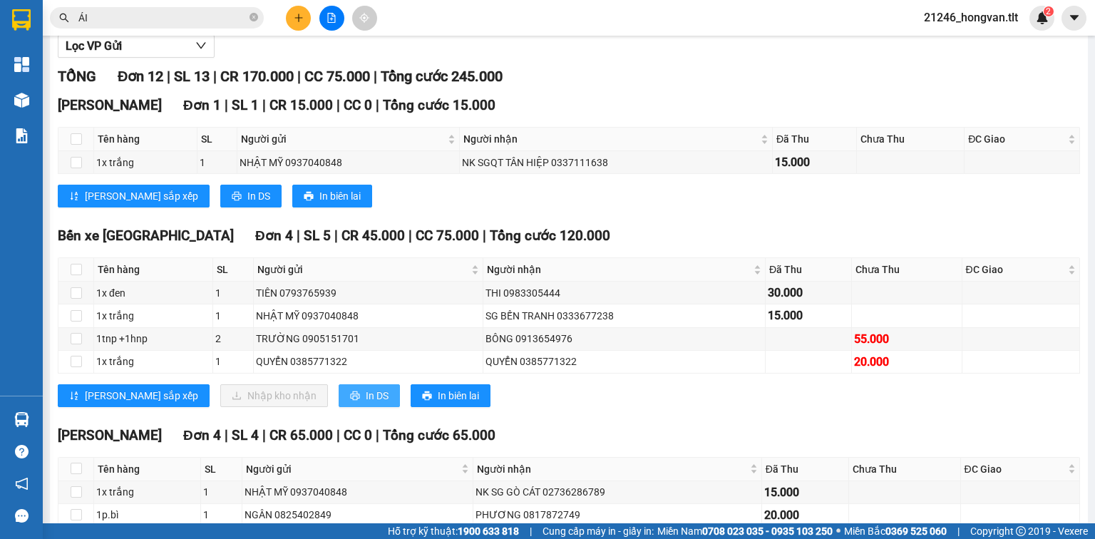
click at [366, 404] on span "In DS" at bounding box center [377, 396] width 23 height 16
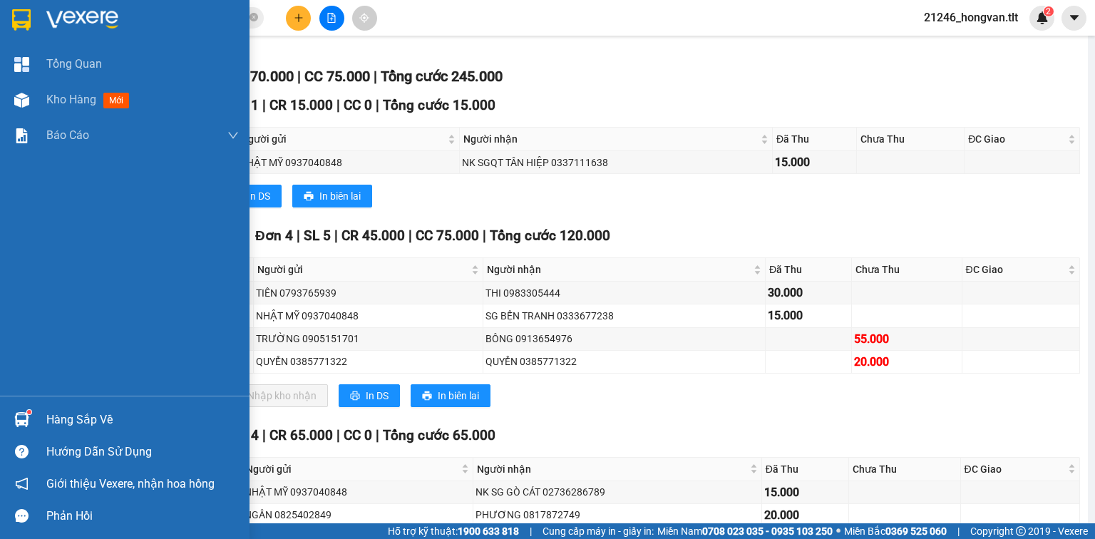
click at [74, 419] on div "Hàng sắp về" at bounding box center [142, 419] width 193 height 21
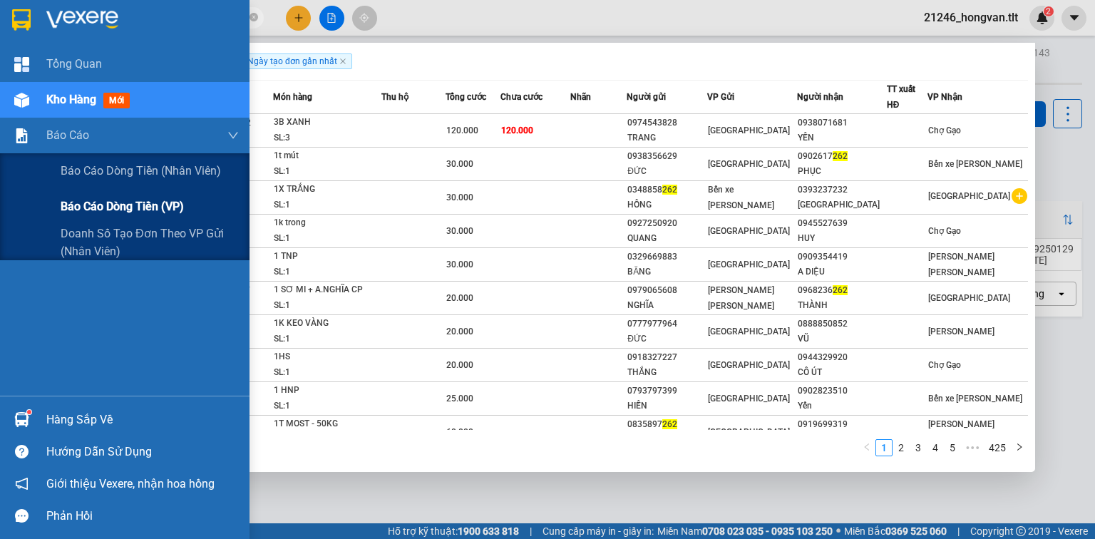
click at [80, 198] on span "Báo cáo dòng tiền (VP)" at bounding box center [122, 207] width 123 height 18
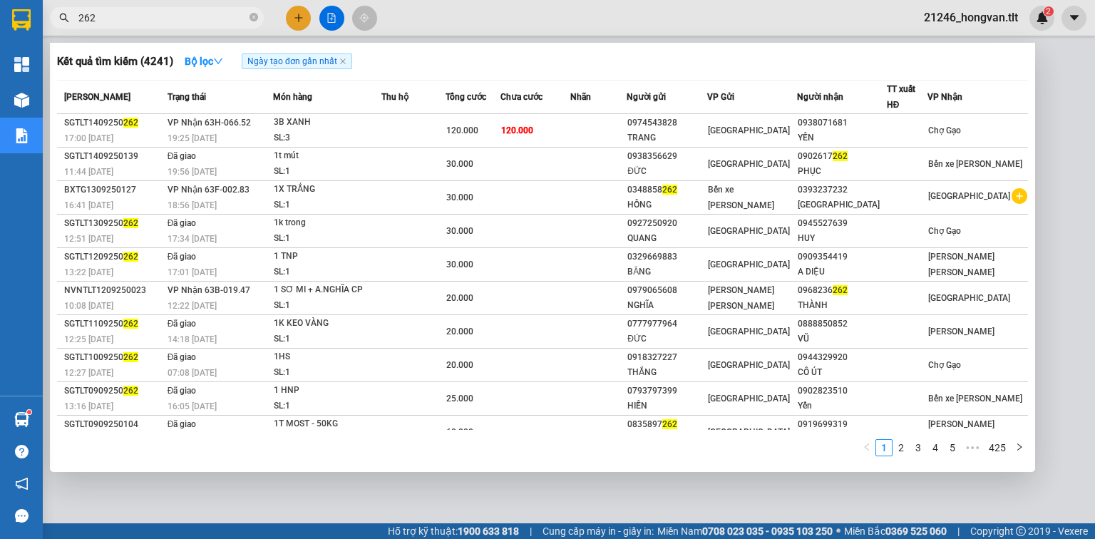
click at [464, 495] on div at bounding box center [547, 269] width 1095 height 539
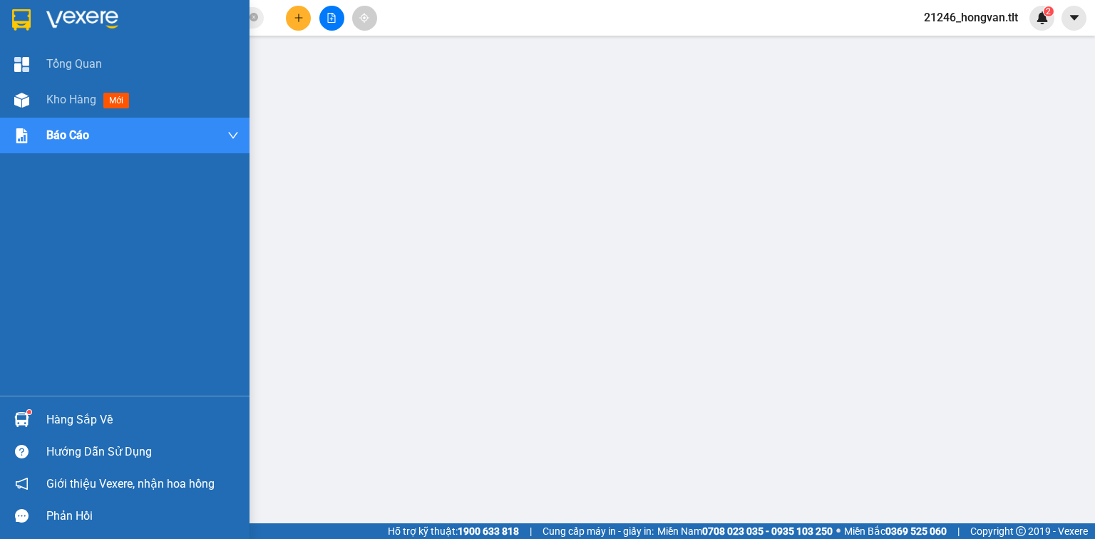
click at [22, 422] on img at bounding box center [21, 419] width 15 height 15
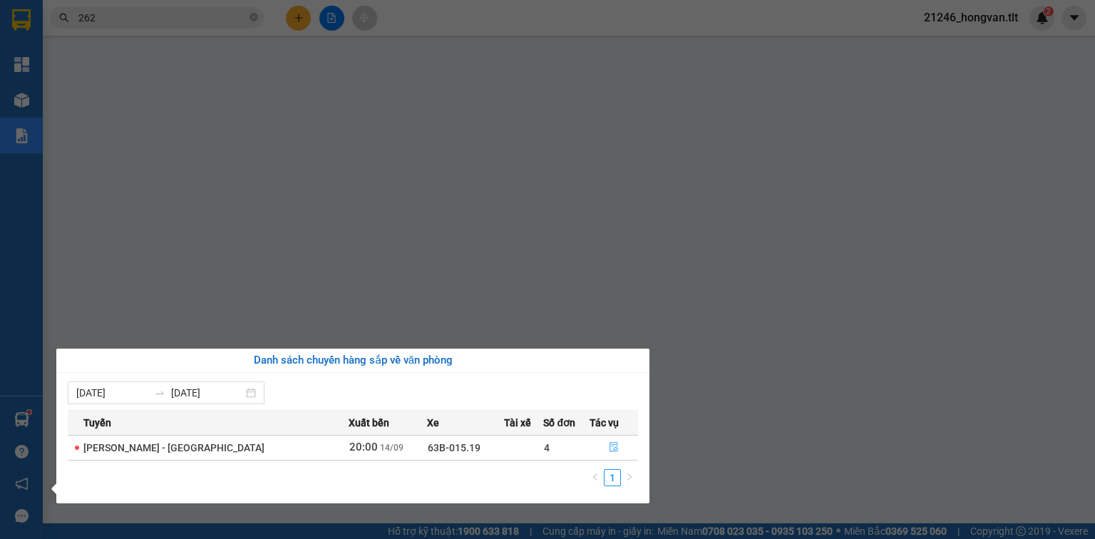
click at [619, 442] on button "button" at bounding box center [613, 447] width 47 height 23
